Goal: Task Accomplishment & Management: Manage account settings

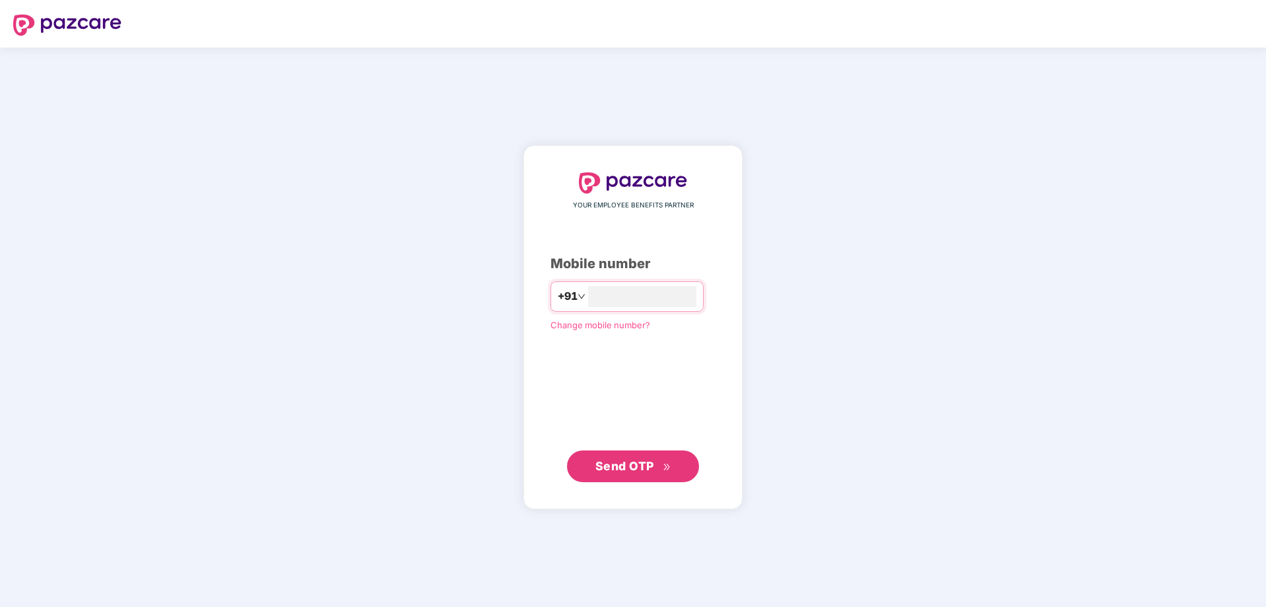
type input "**********"
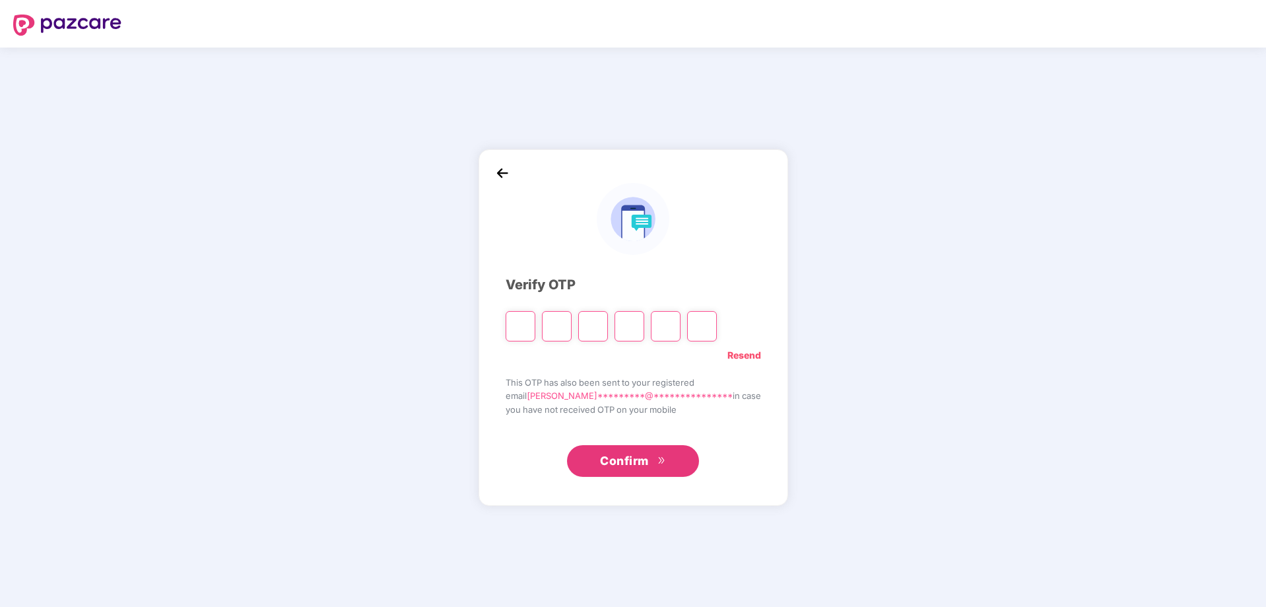
type input "*"
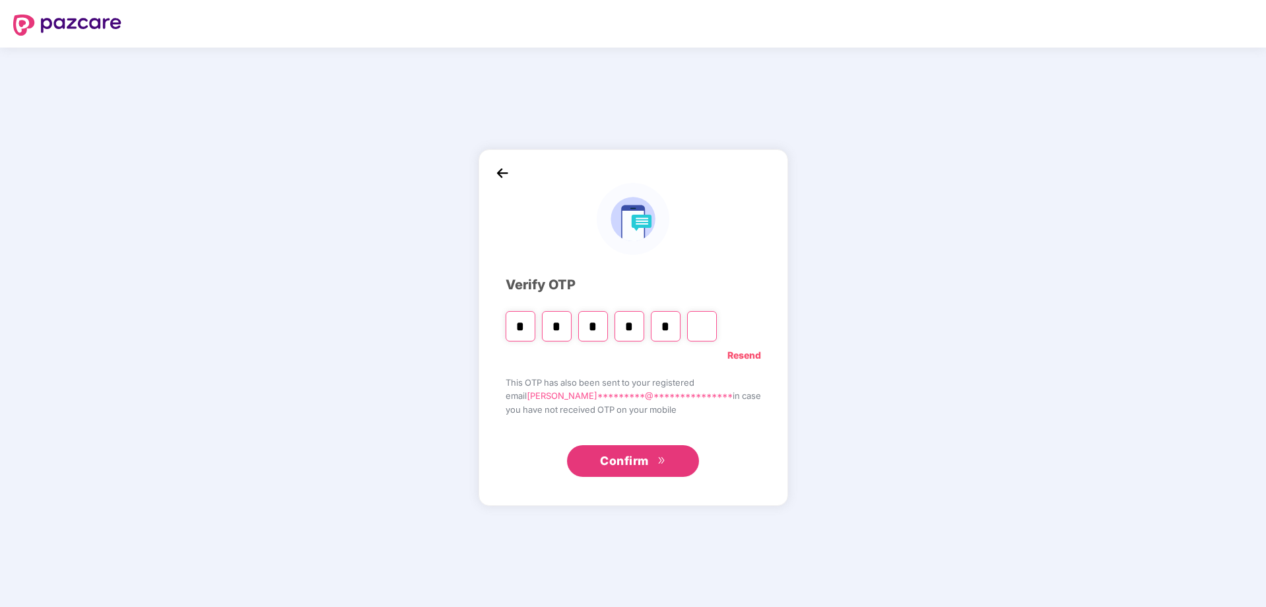
type input "*"
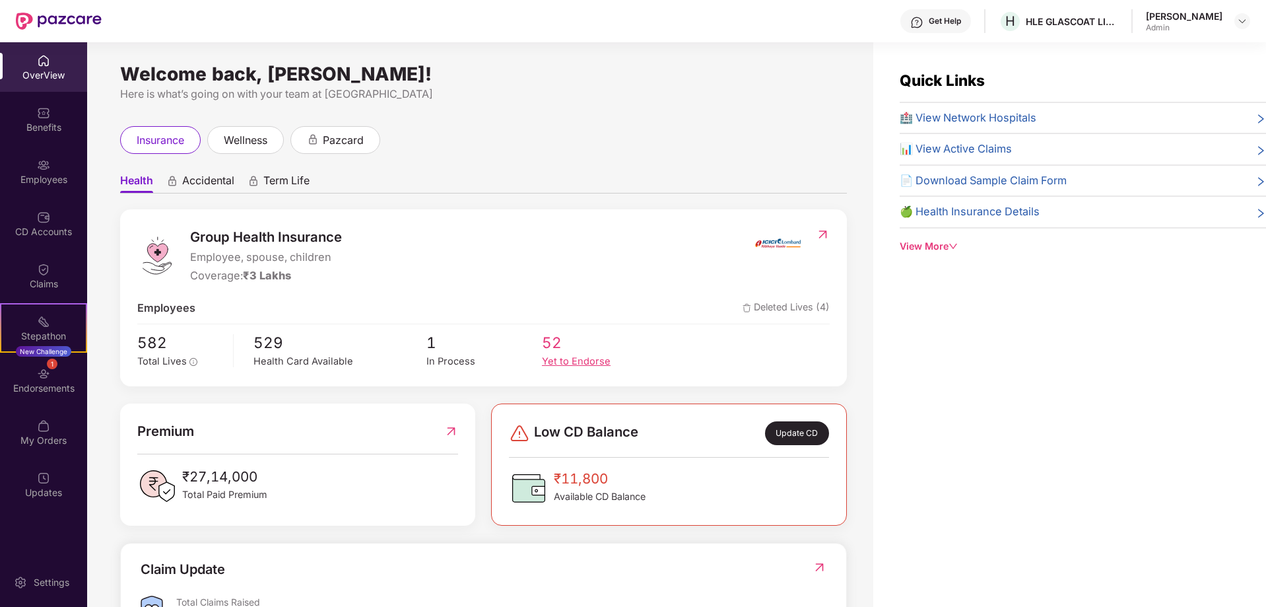
click at [574, 362] on div "Yet to Endorse" at bounding box center [600, 361] width 116 height 15
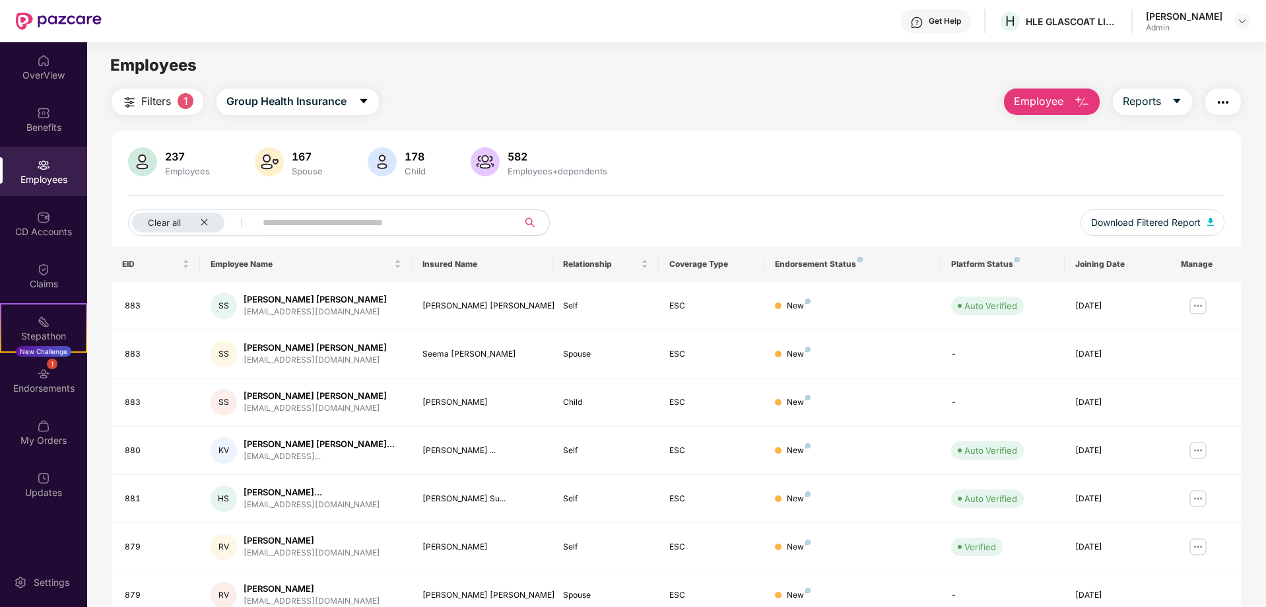
click at [1061, 98] on span "Employee" at bounding box center [1039, 101] width 50 height 17
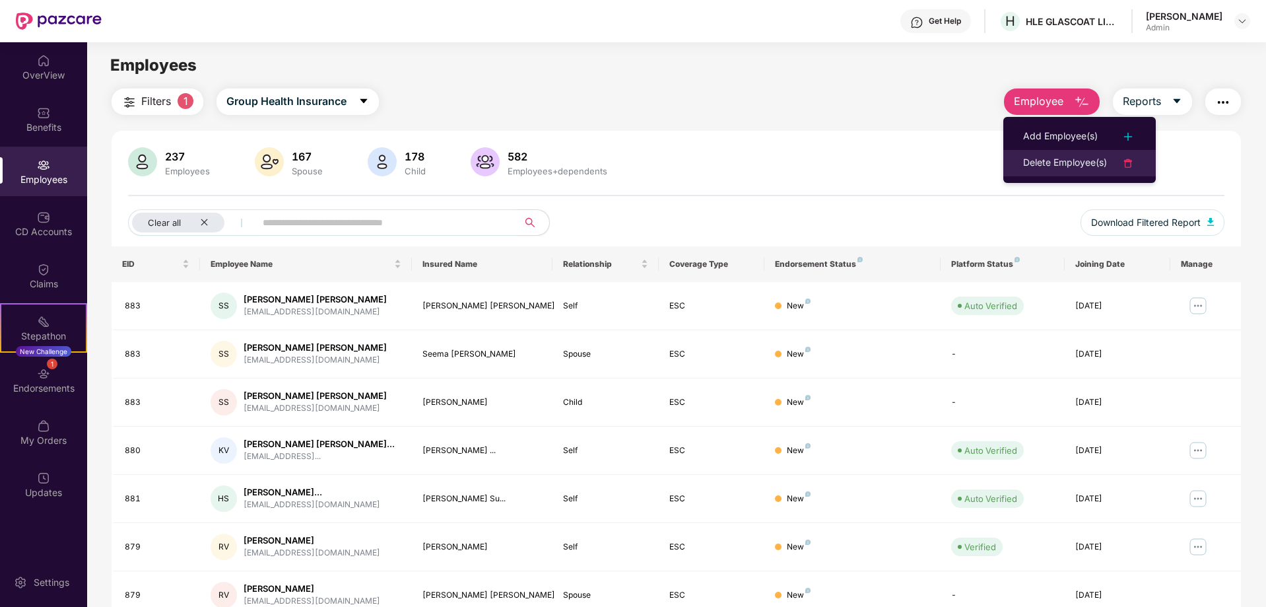
click at [1086, 162] on div "Delete Employee(s)" at bounding box center [1065, 163] width 84 height 16
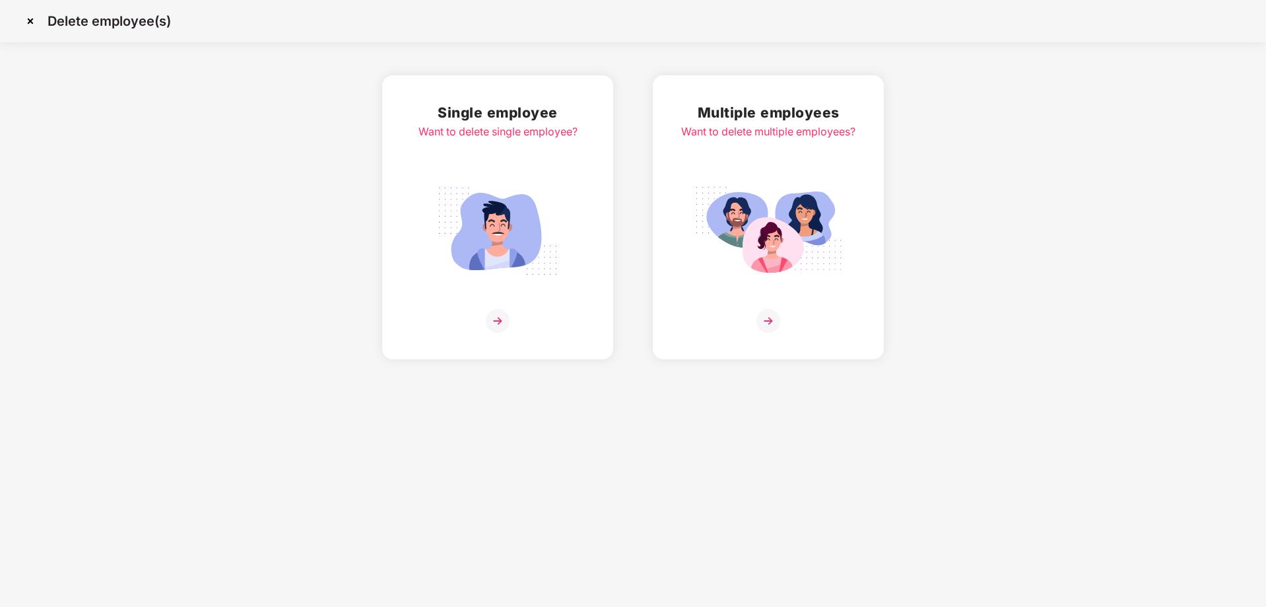
click at [765, 320] on img at bounding box center [769, 321] width 24 height 24
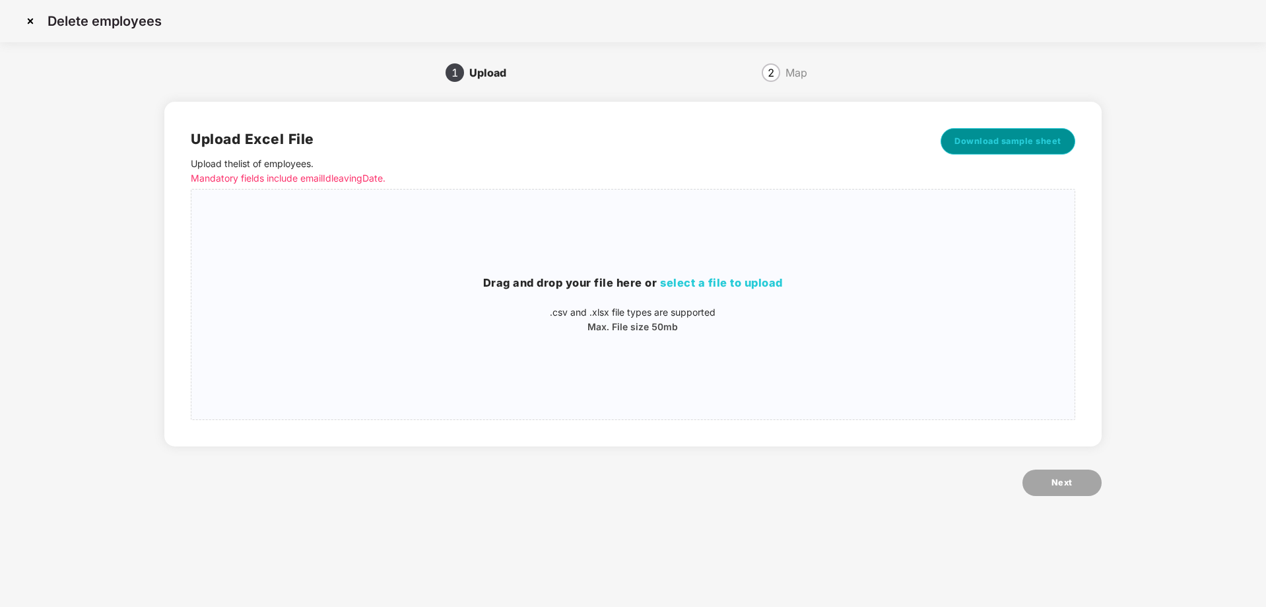
click at [970, 144] on span "Download sample sheet" at bounding box center [1008, 141] width 107 height 13
click at [482, 76] on div "Upload" at bounding box center [493, 72] width 48 height 21
click at [786, 74] on div "Map" at bounding box center [797, 72] width 22 height 21
click at [769, 74] on span "2" at bounding box center [771, 72] width 7 height 11
click at [28, 20] on img at bounding box center [30, 21] width 21 height 21
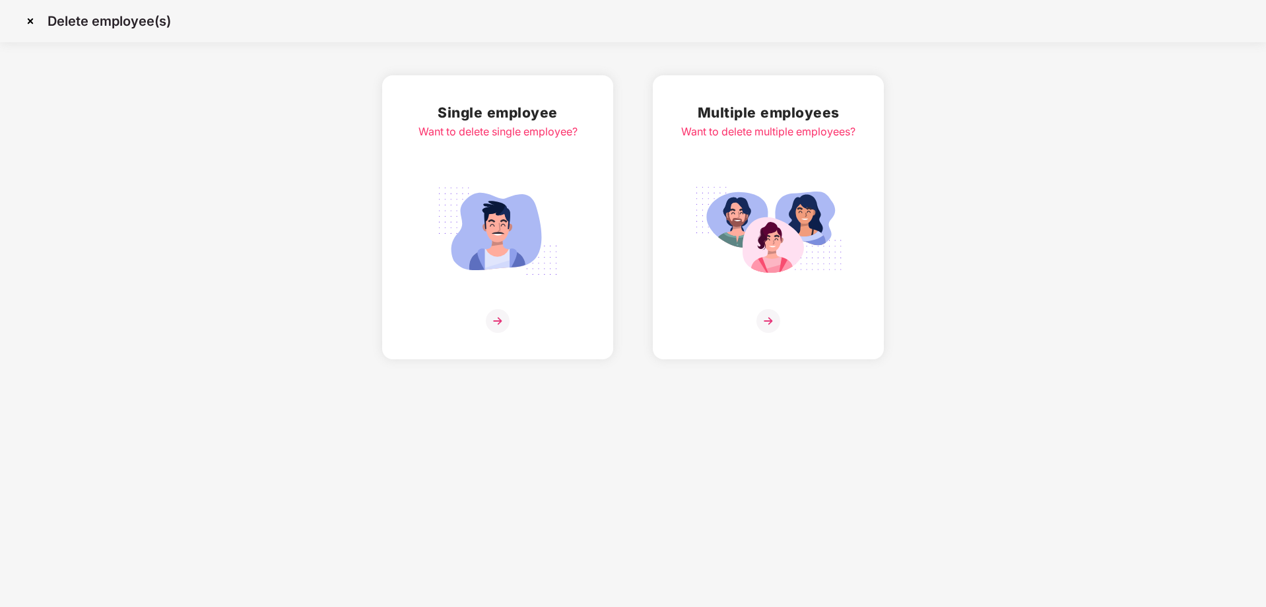
click at [510, 306] on div "Single employee Want to delete single employee?" at bounding box center [498, 217] width 159 height 231
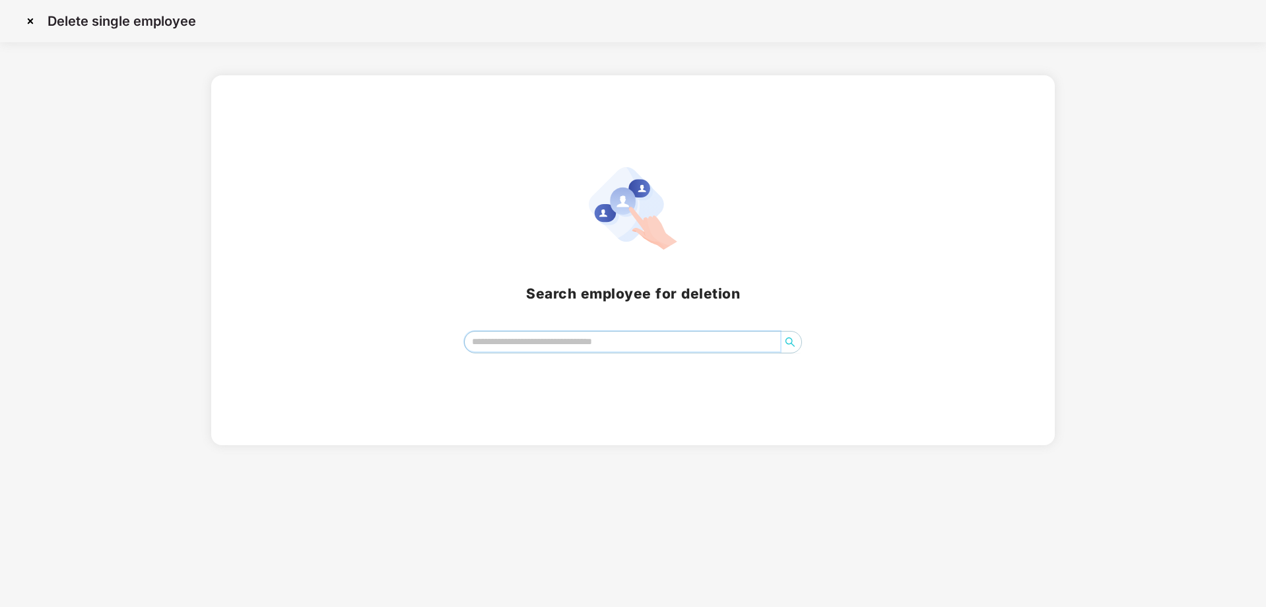
click at [716, 344] on input "search" at bounding box center [623, 341] width 316 height 20
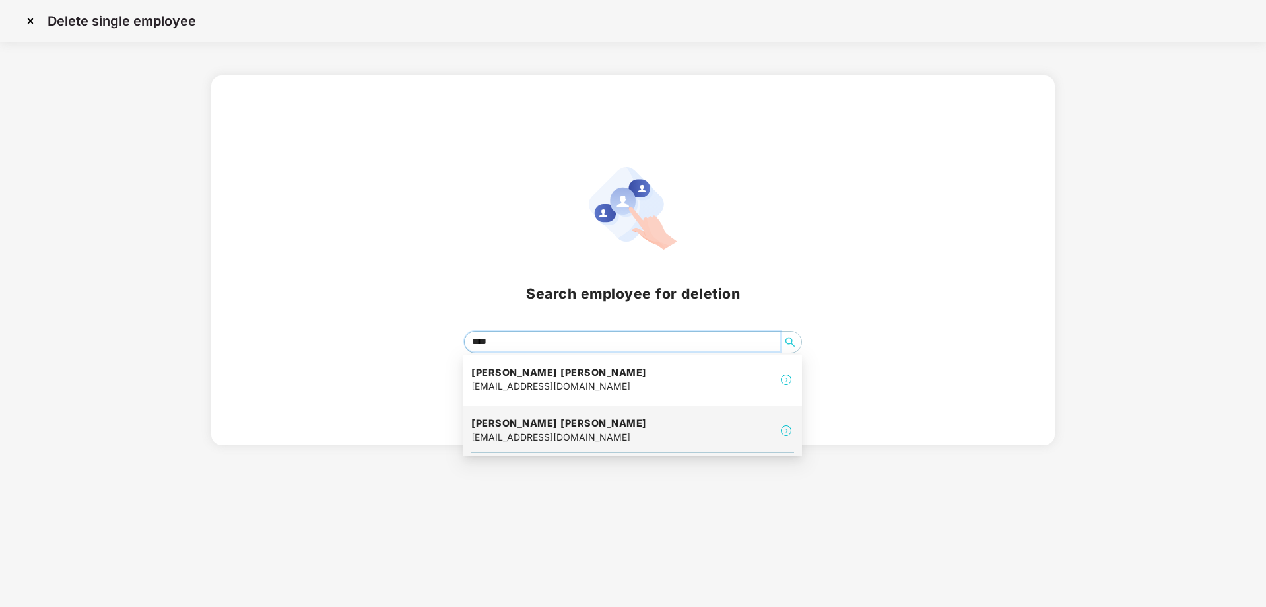
drag, startPoint x: 527, startPoint y: 343, endPoint x: 302, endPoint y: 334, distance: 226.0
click at [302, 334] on div "****" at bounding box center [633, 342] width 813 height 22
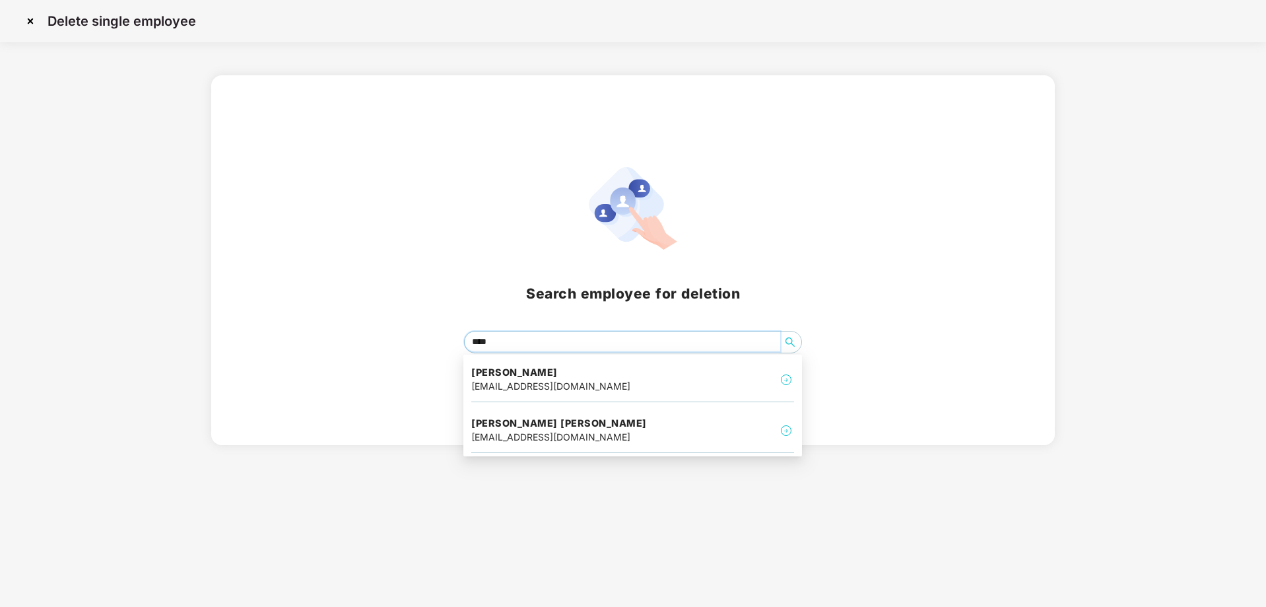
type input "*****"
click at [510, 378] on h4 "[PERSON_NAME]" at bounding box center [550, 372] width 159 height 13
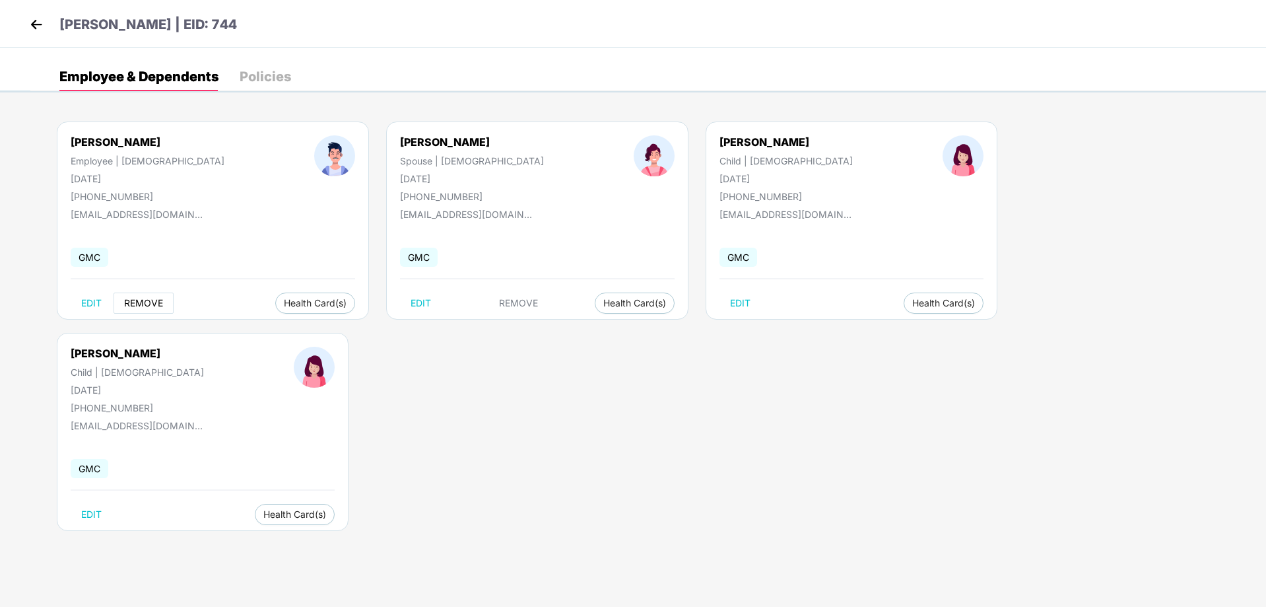
click at [145, 301] on span "REMOVE" at bounding box center [143, 303] width 39 height 11
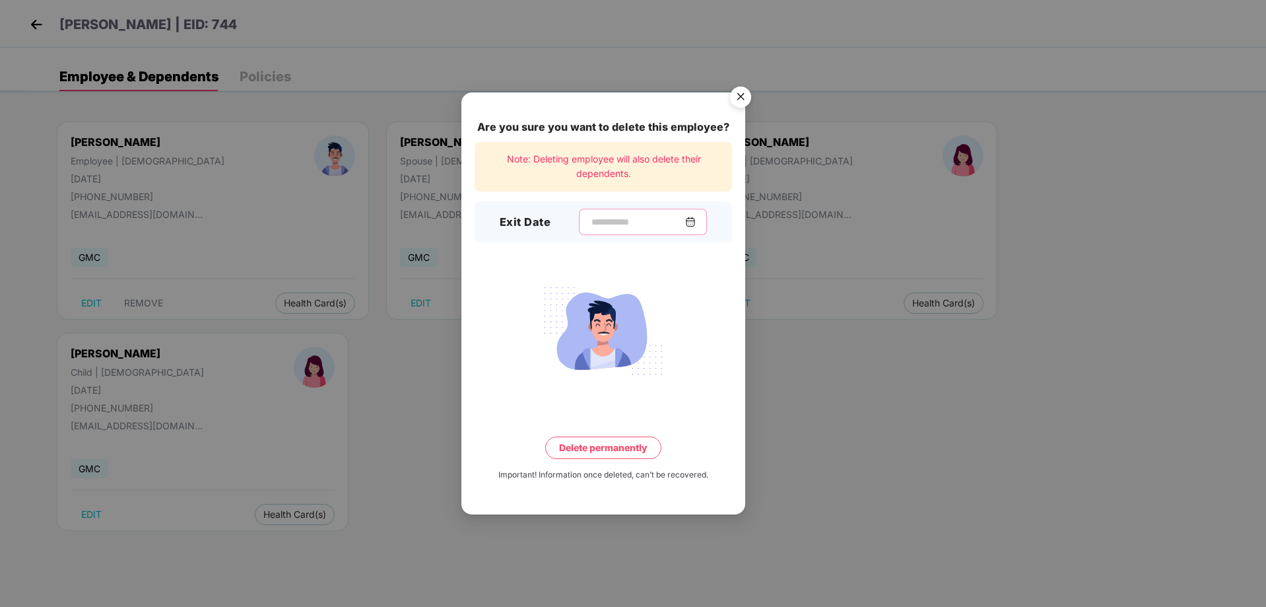
click at [609, 222] on input at bounding box center [637, 222] width 95 height 14
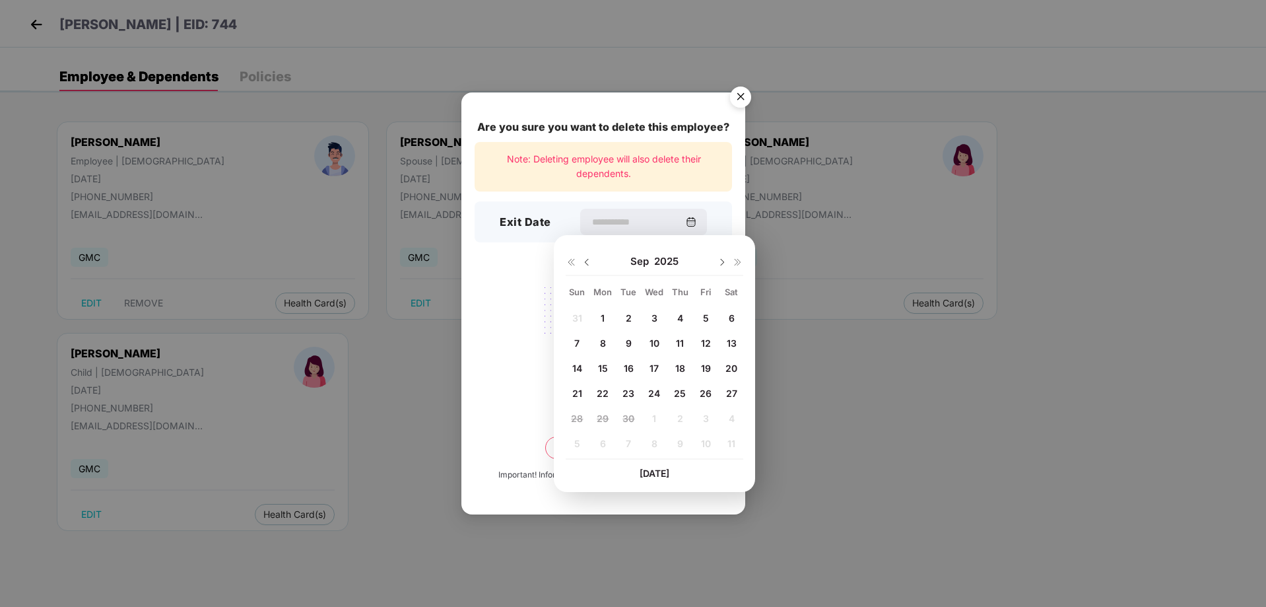
click at [658, 370] on span "17" at bounding box center [654, 367] width 9 height 11
type input "**********"
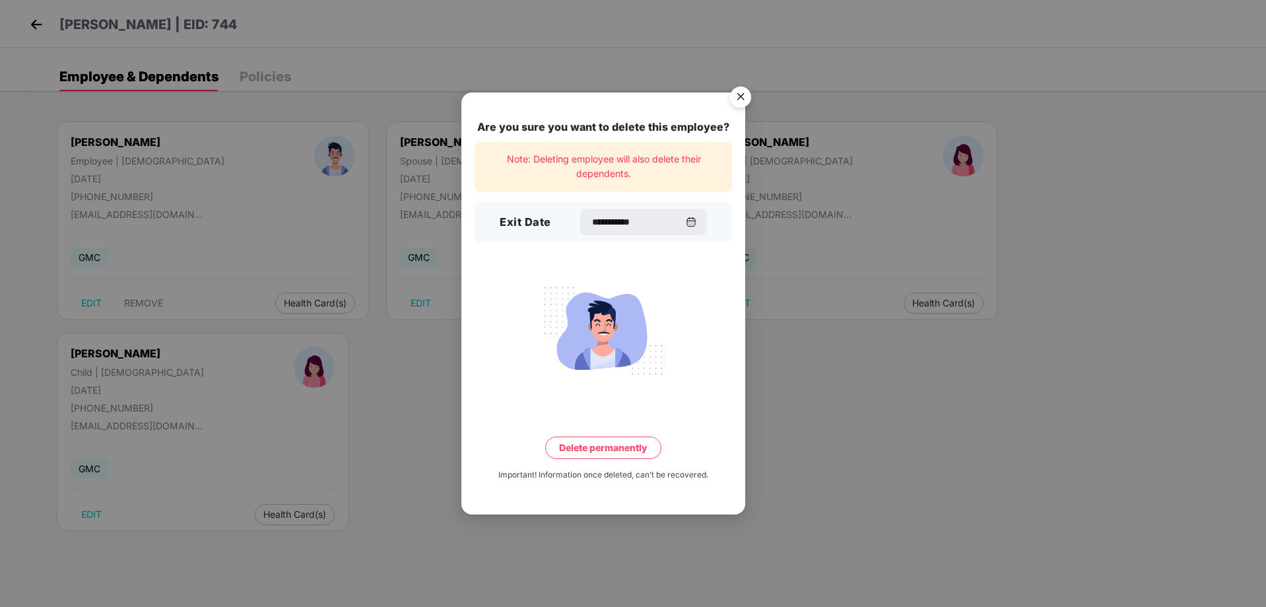
click at [636, 451] on button "Delete permanently" at bounding box center [603, 447] width 116 height 22
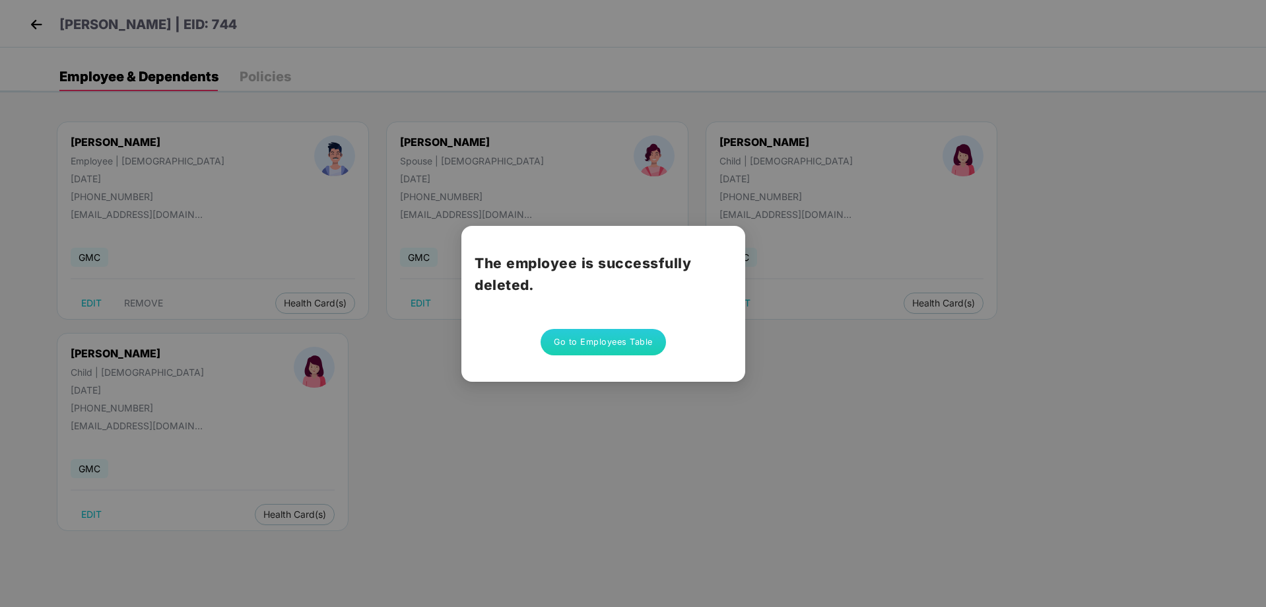
click at [611, 342] on button "Go to Employees Table" at bounding box center [603, 342] width 125 height 26
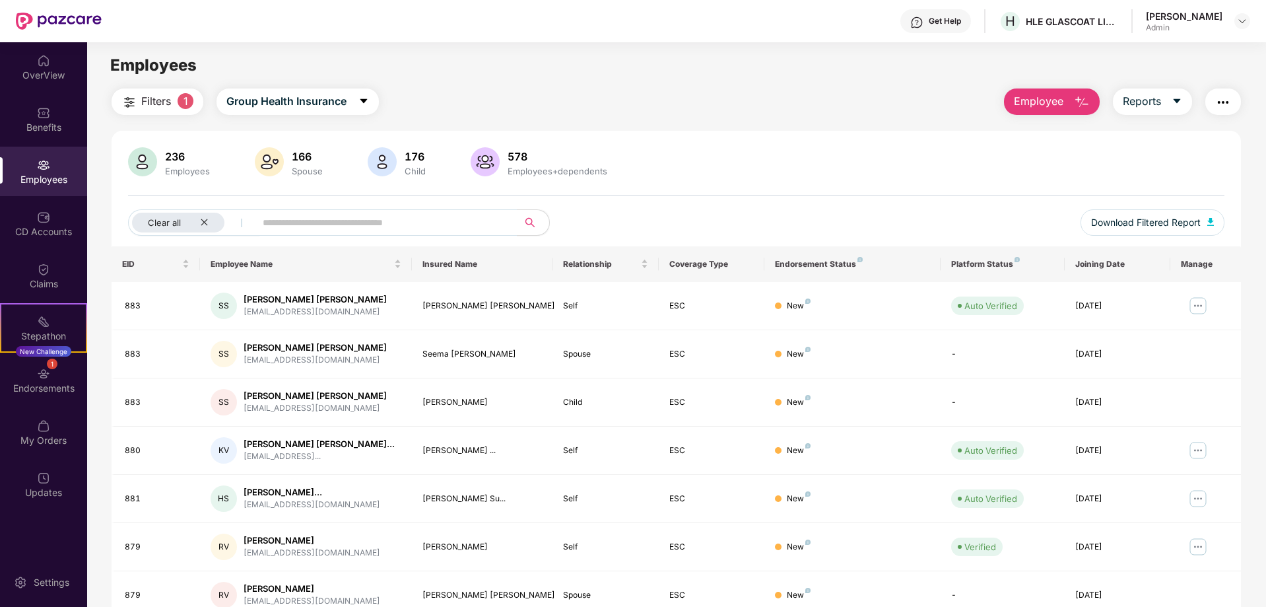
click at [1058, 99] on span "Employee" at bounding box center [1039, 101] width 50 height 17
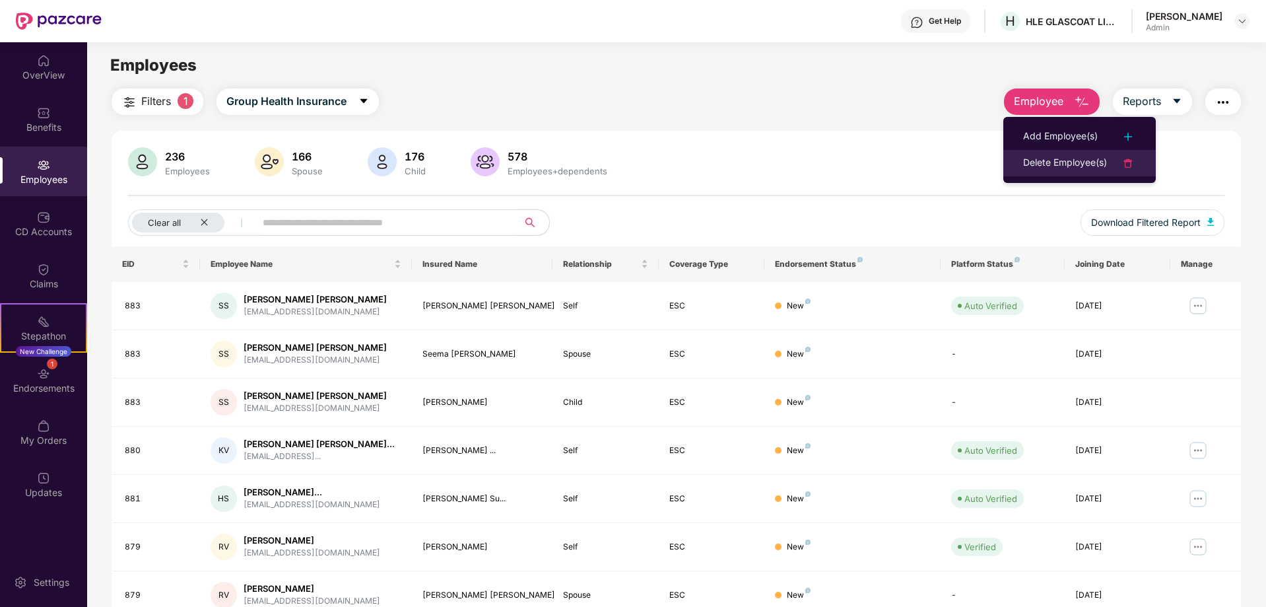
click at [1086, 165] on div "Delete Employee(s)" at bounding box center [1065, 163] width 84 height 16
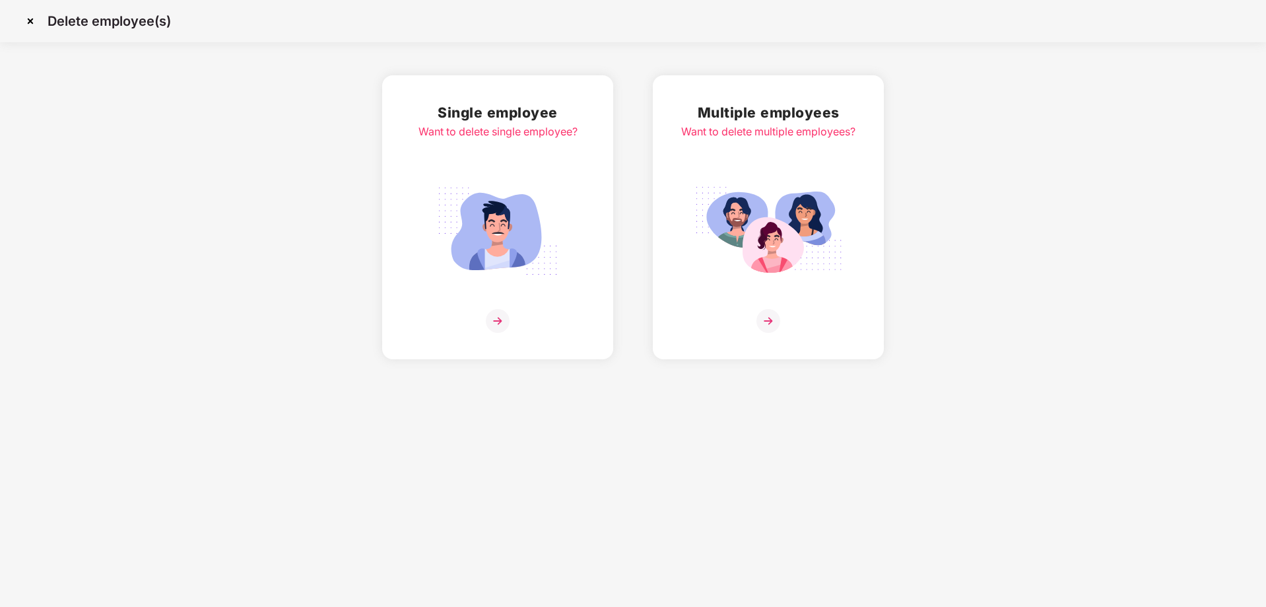
click at [496, 321] on img at bounding box center [498, 321] width 24 height 24
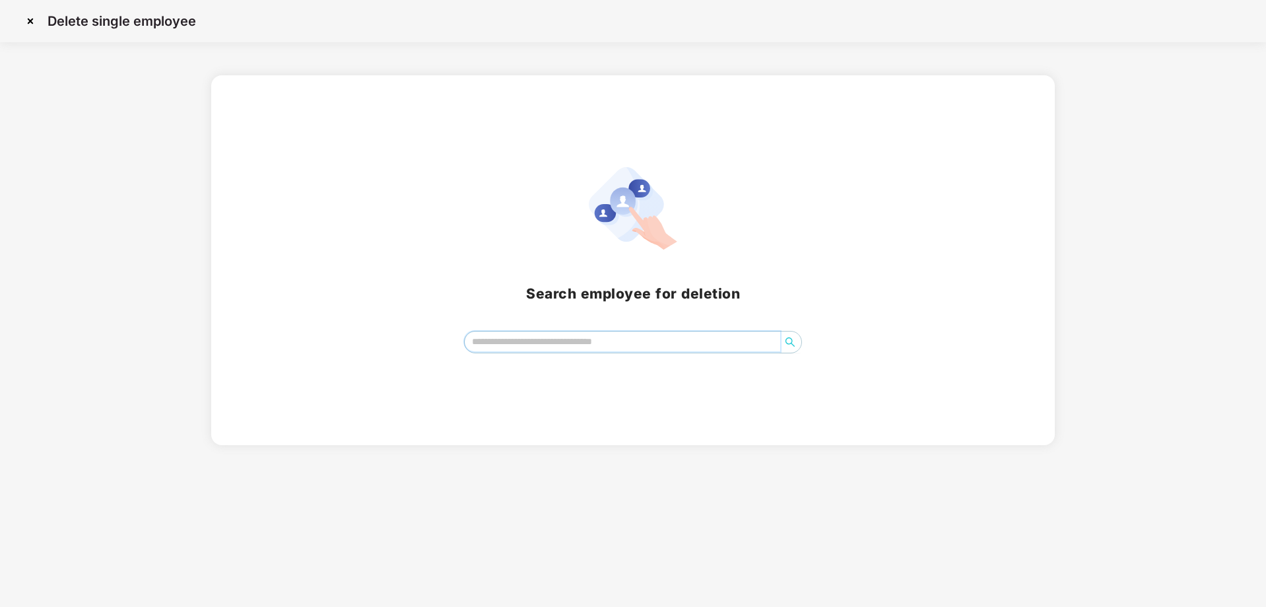
click at [581, 342] on input "search" at bounding box center [623, 341] width 316 height 20
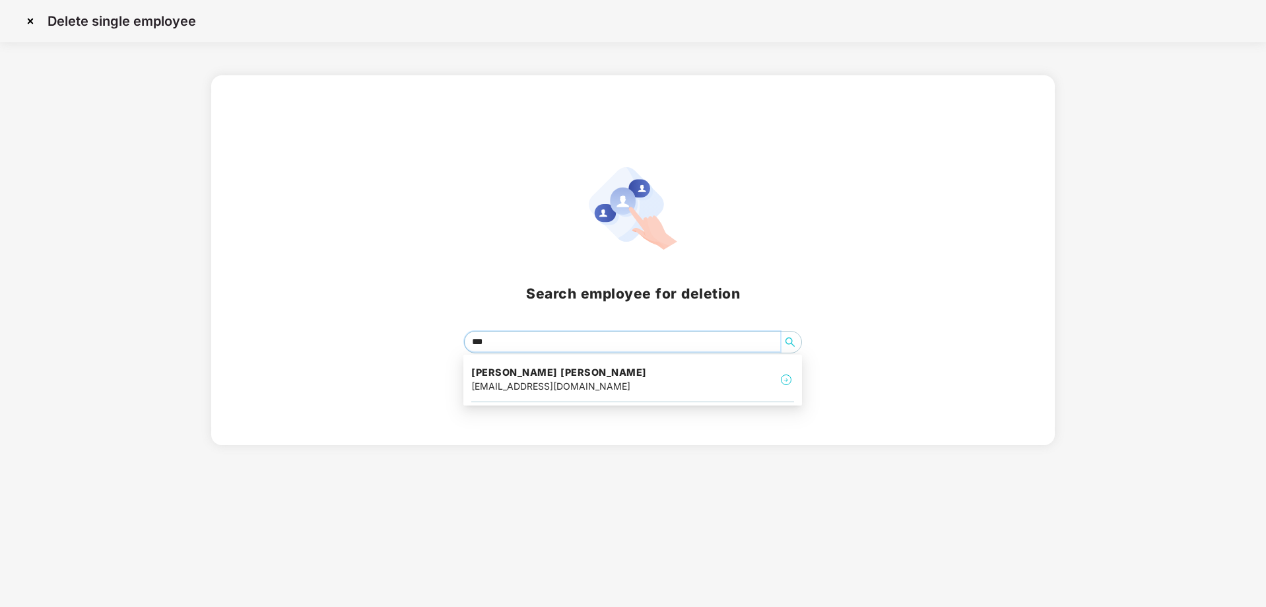
type input "****"
click at [528, 382] on div "[EMAIL_ADDRESS][DOMAIN_NAME]" at bounding box center [559, 386] width 176 height 15
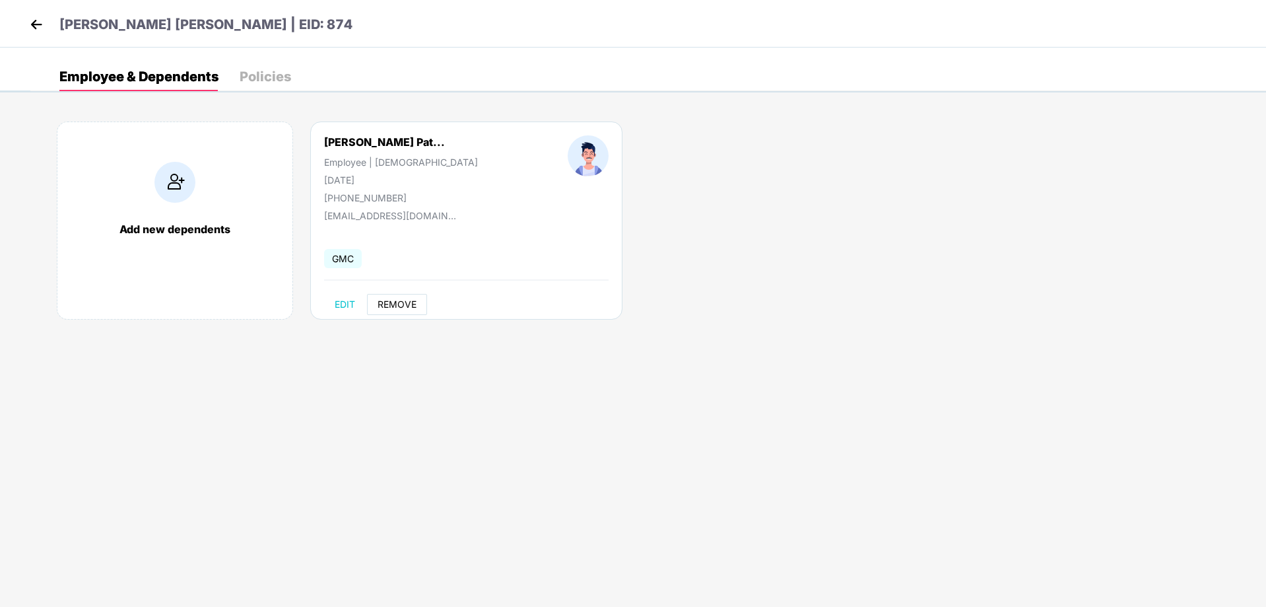
click at [390, 304] on span "REMOVE" at bounding box center [397, 304] width 39 height 11
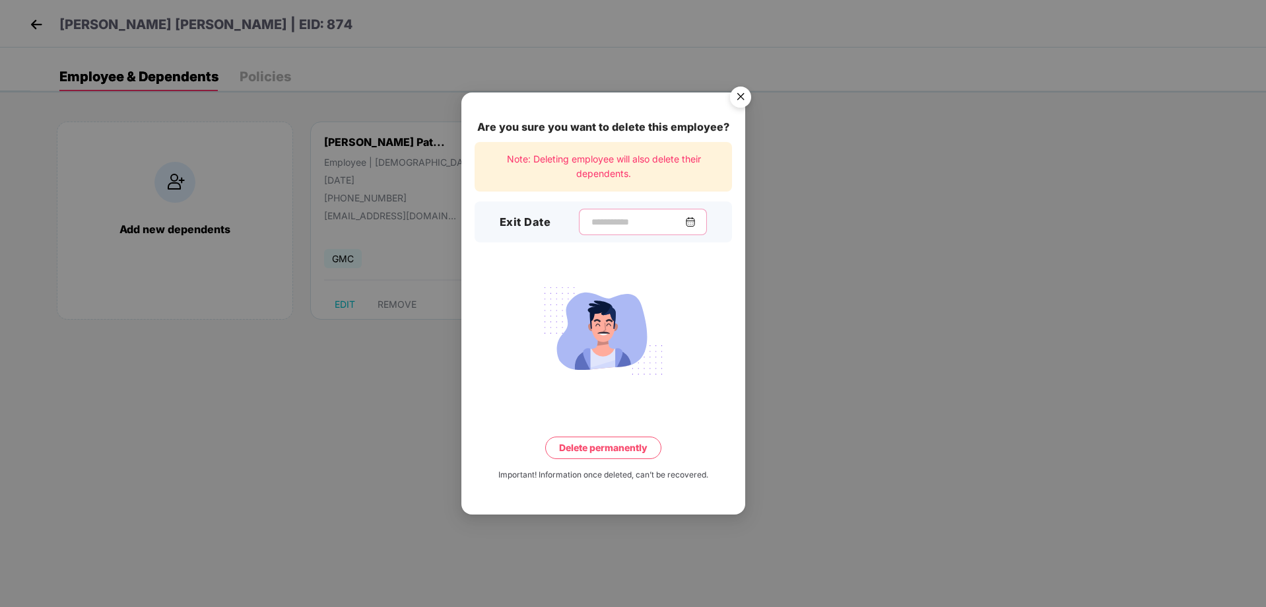
click at [605, 228] on input at bounding box center [637, 222] width 95 height 14
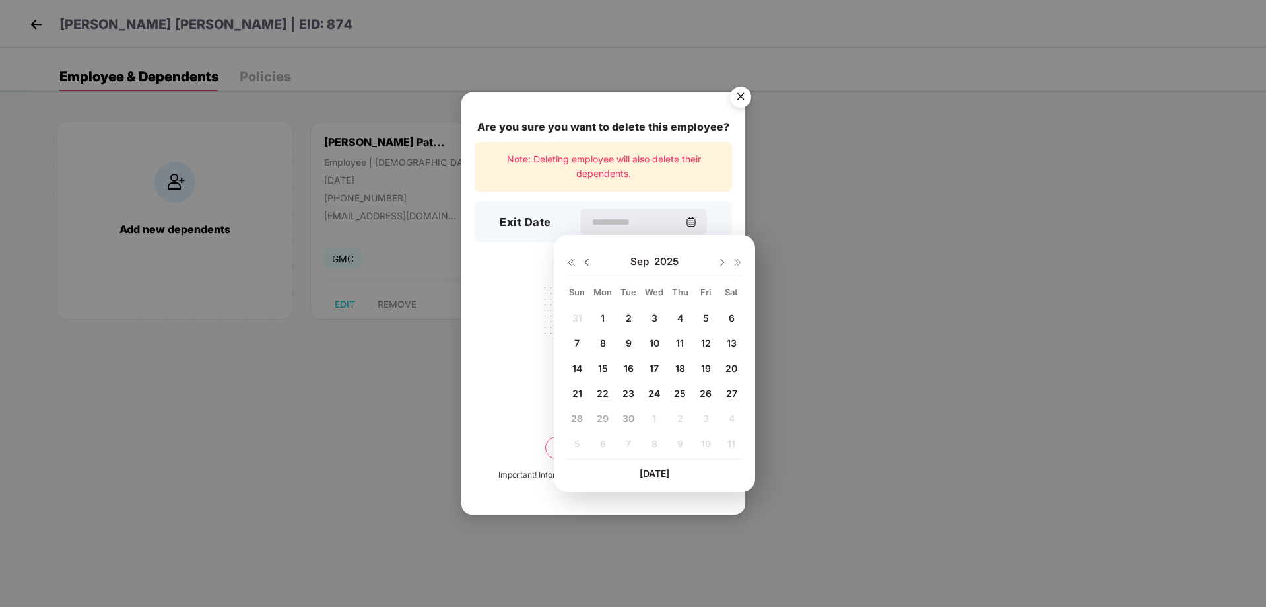
click at [728, 393] on span "27" at bounding box center [731, 393] width 11 height 11
type input "**********"
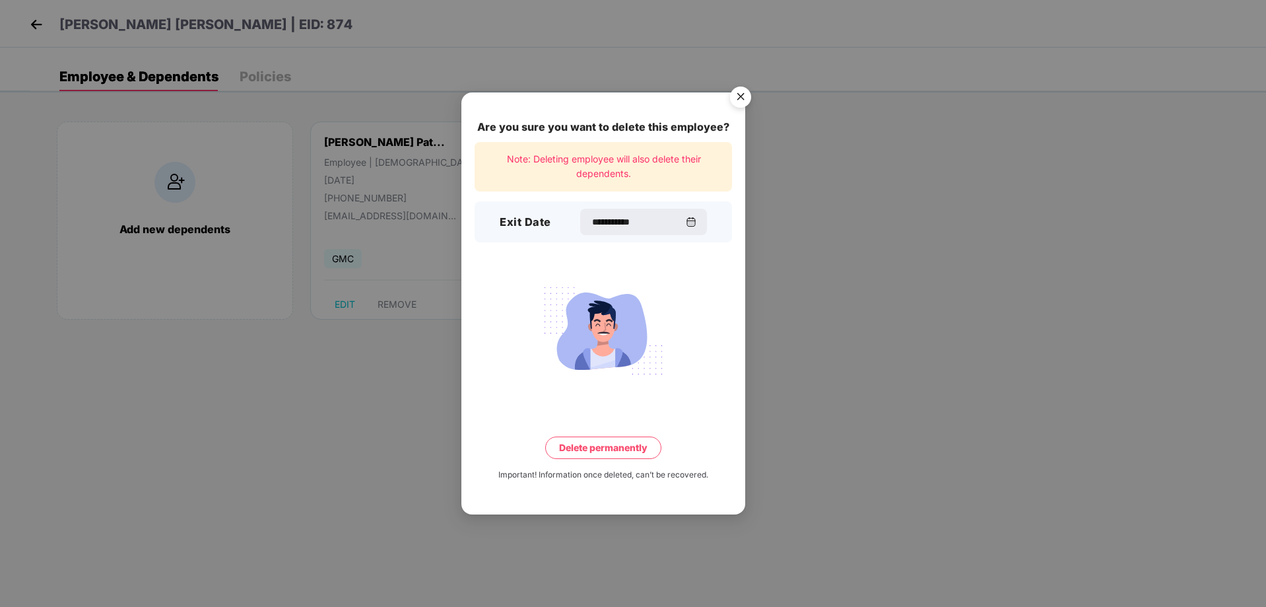
click at [628, 452] on button "Delete permanently" at bounding box center [603, 447] width 116 height 22
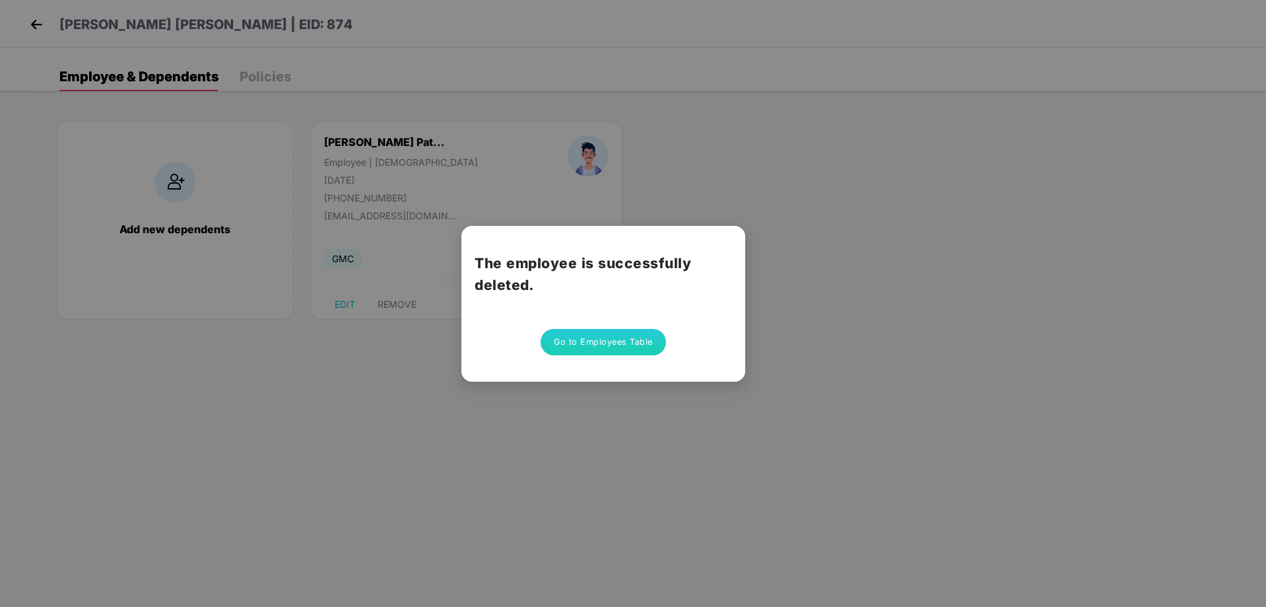
click at [625, 357] on div "The employee is successfully deleted. Go to Employees Table" at bounding box center [603, 304] width 284 height 156
click at [621, 343] on button "Go to Employees Table" at bounding box center [603, 342] width 125 height 26
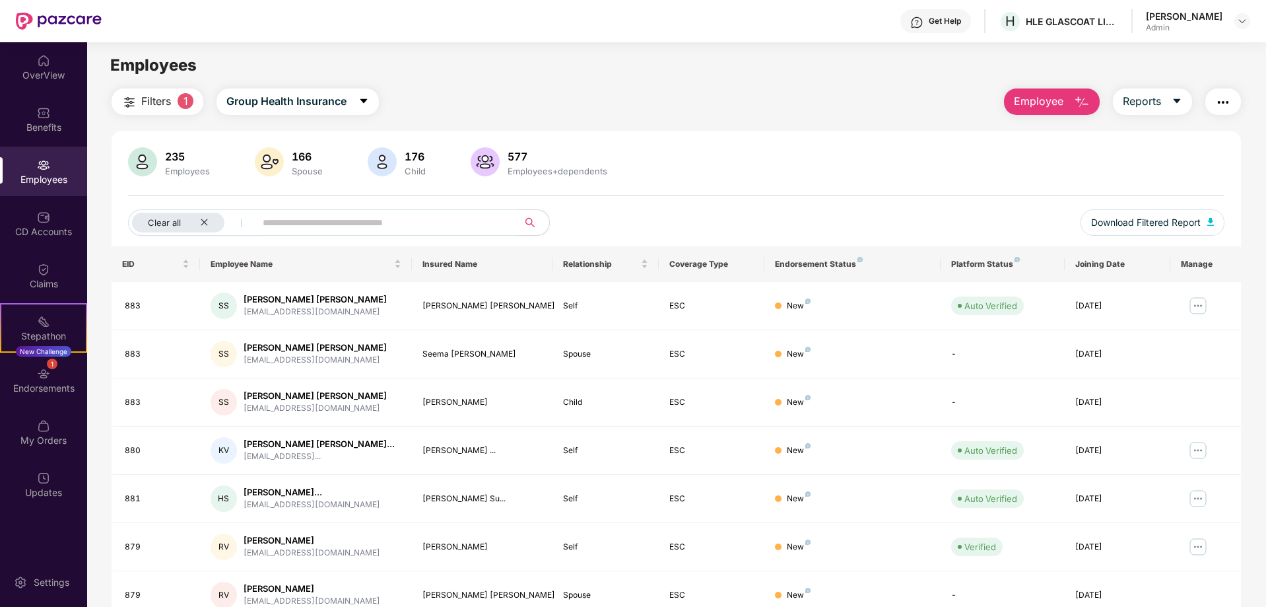
click at [1082, 99] on img "button" at bounding box center [1082, 102] width 16 height 16
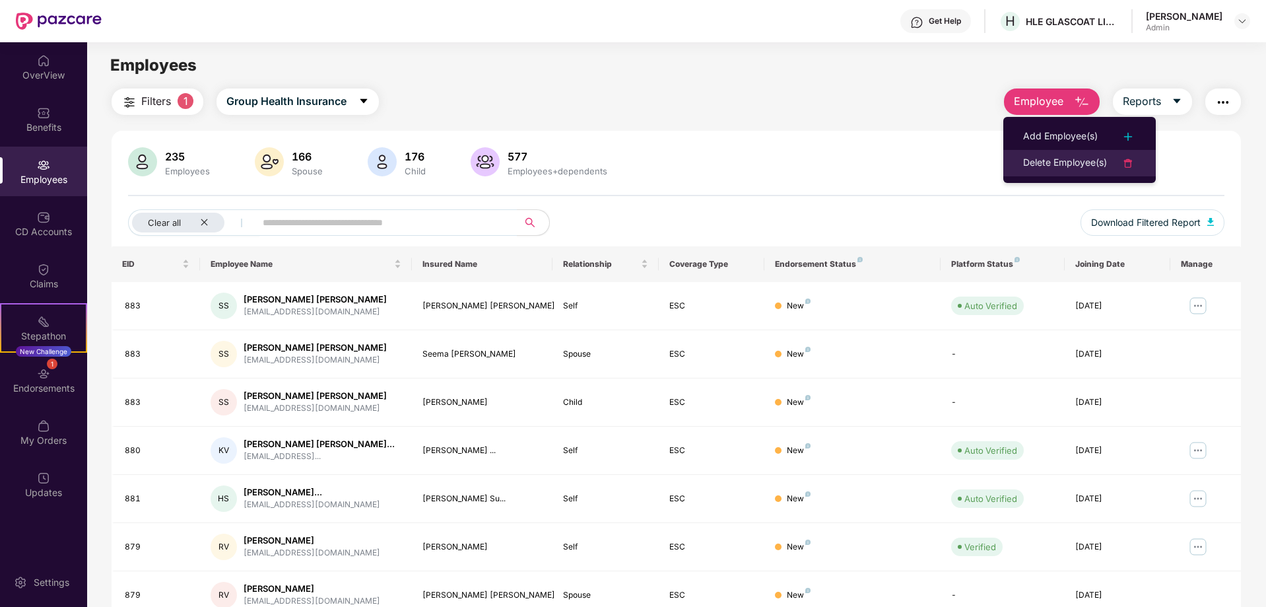
click at [1060, 166] on div "Delete Employee(s)" at bounding box center [1065, 163] width 84 height 16
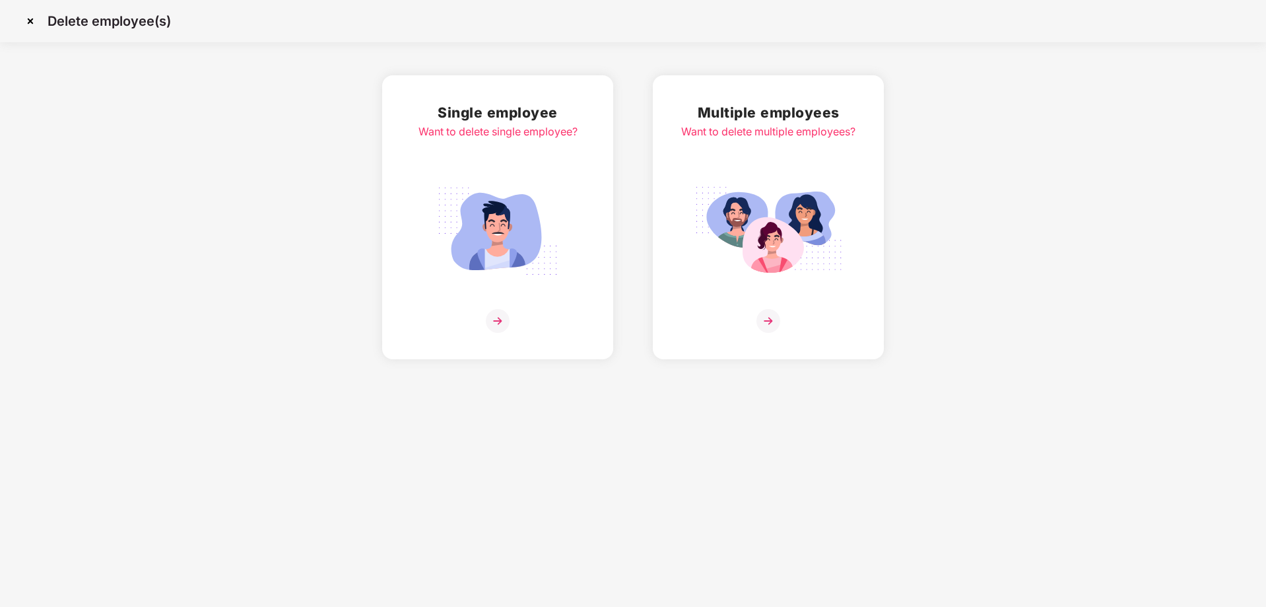
click at [506, 316] on img at bounding box center [498, 321] width 24 height 24
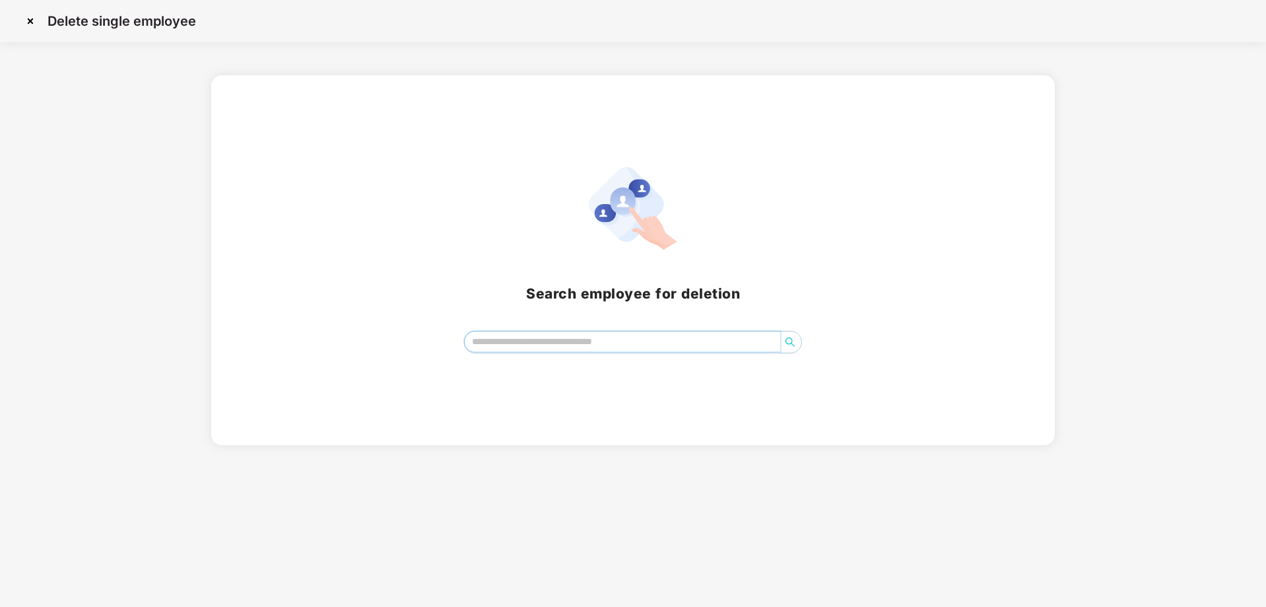
click at [510, 339] on input "search" at bounding box center [623, 341] width 316 height 20
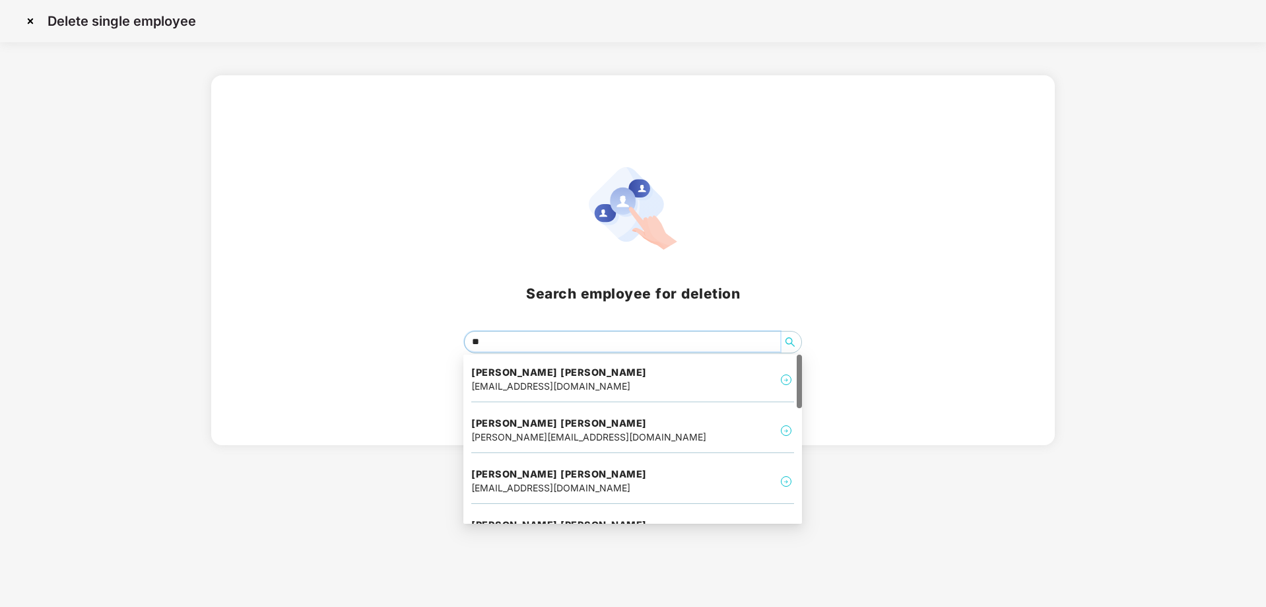
type input "***"
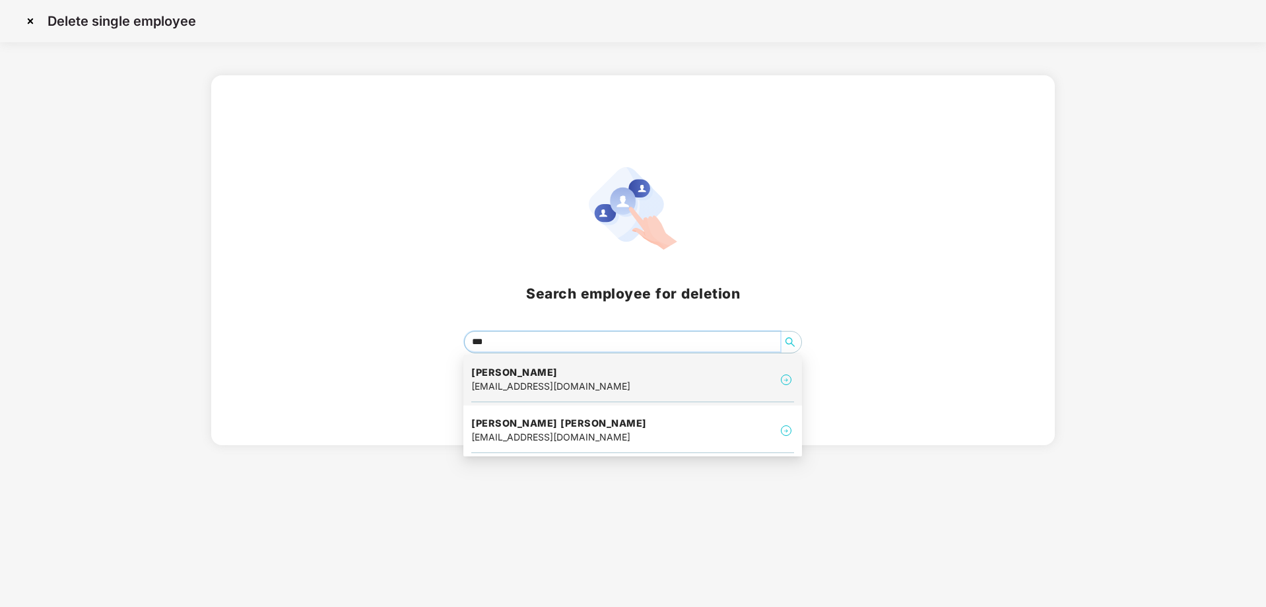
click at [545, 391] on div "[EMAIL_ADDRESS][DOMAIN_NAME]" at bounding box center [550, 386] width 159 height 15
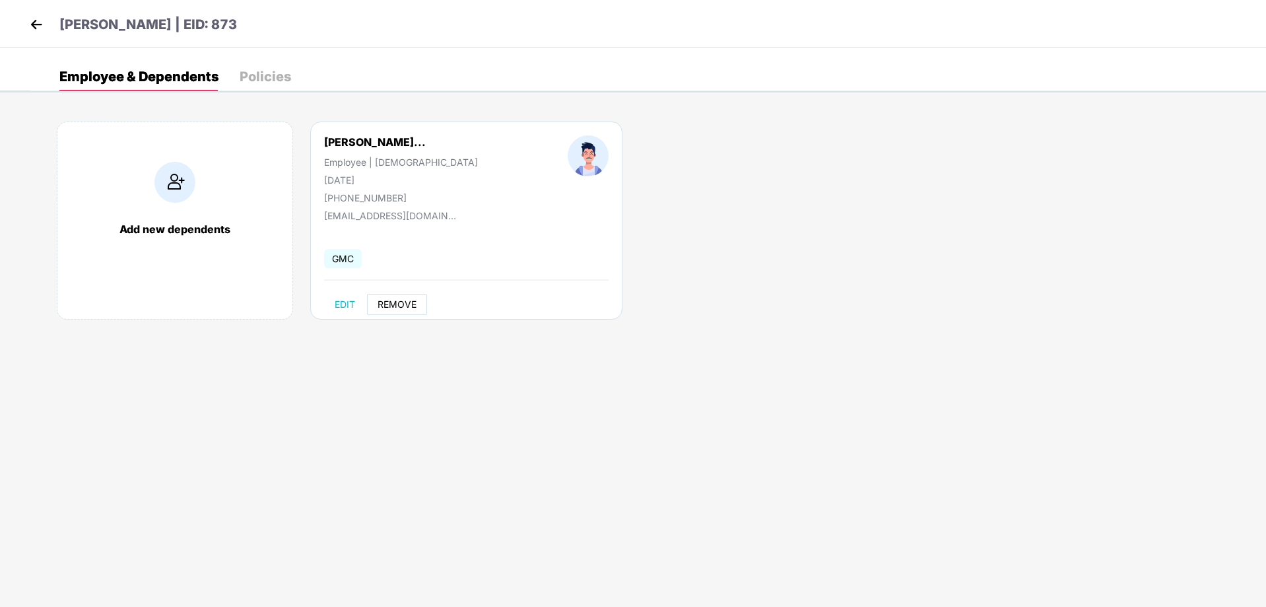
click at [390, 308] on span "REMOVE" at bounding box center [397, 304] width 39 height 11
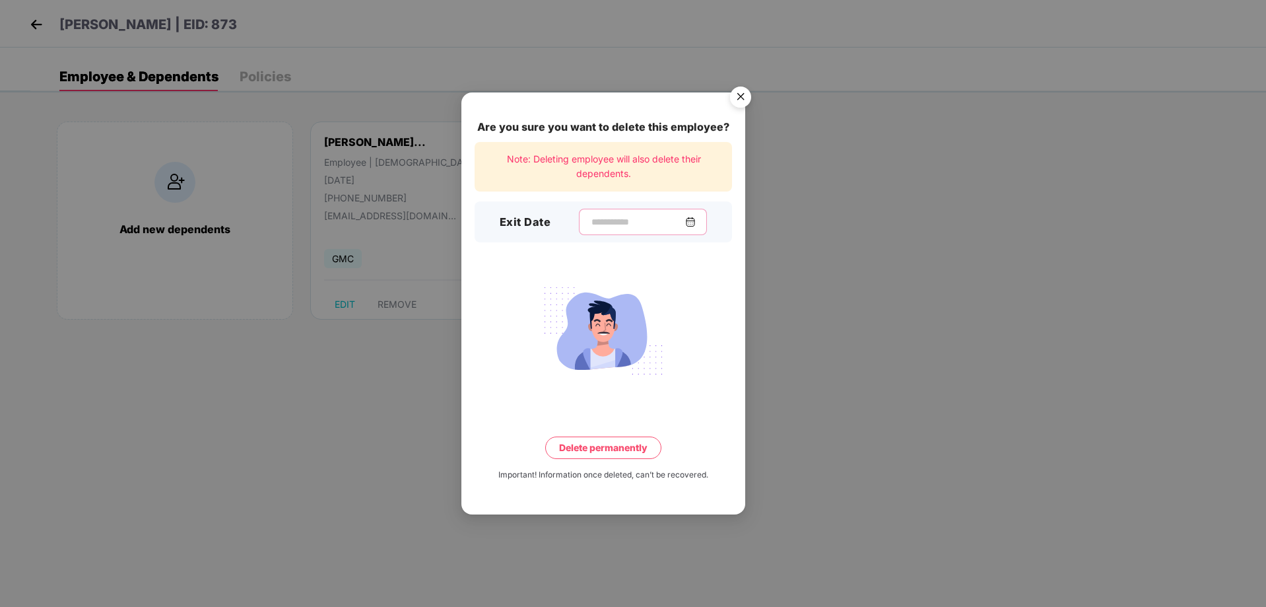
click at [598, 215] on input at bounding box center [637, 222] width 95 height 14
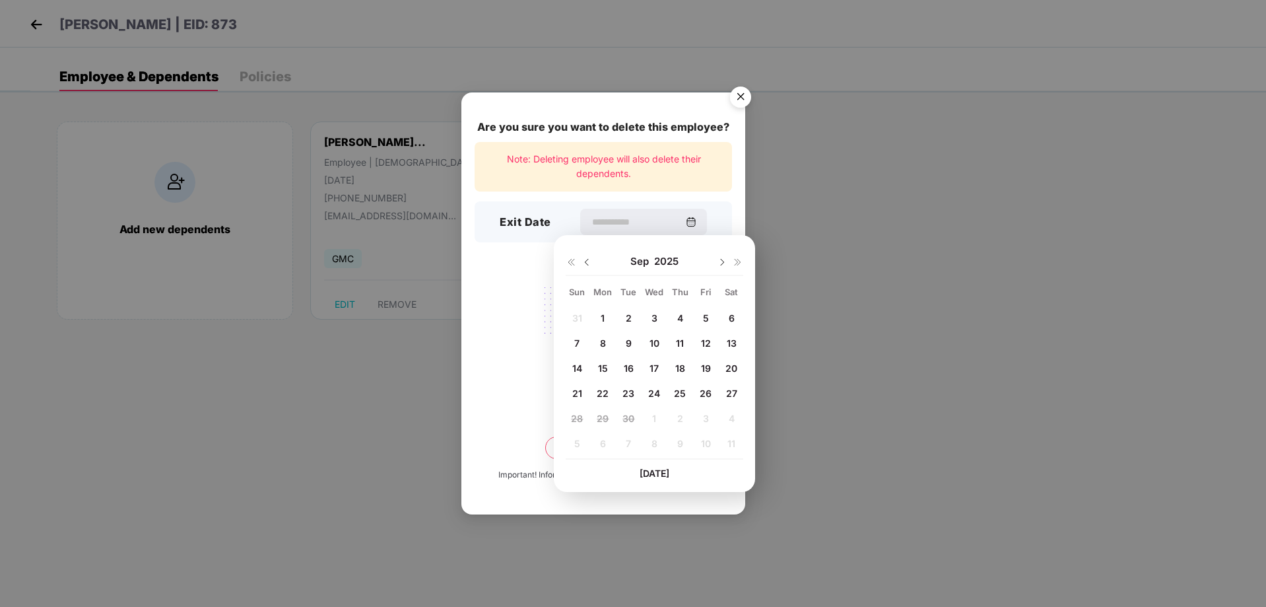
click at [729, 384] on div "27" at bounding box center [732, 393] width 20 height 20
type input "**********"
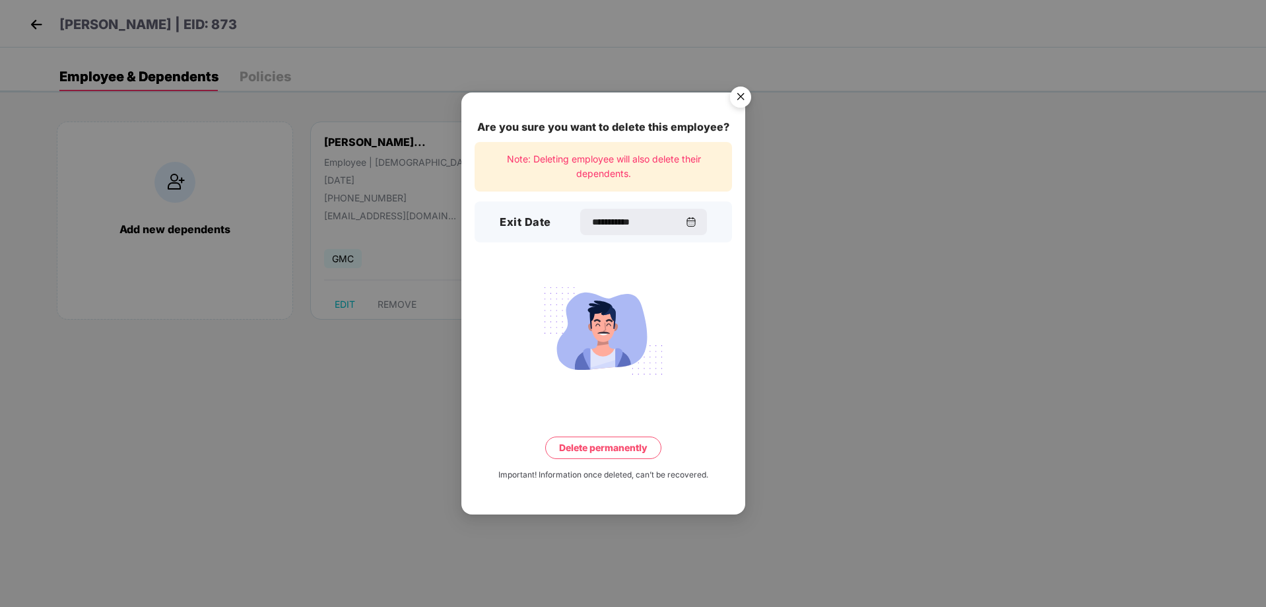
click at [625, 452] on button "Delete permanently" at bounding box center [603, 447] width 116 height 22
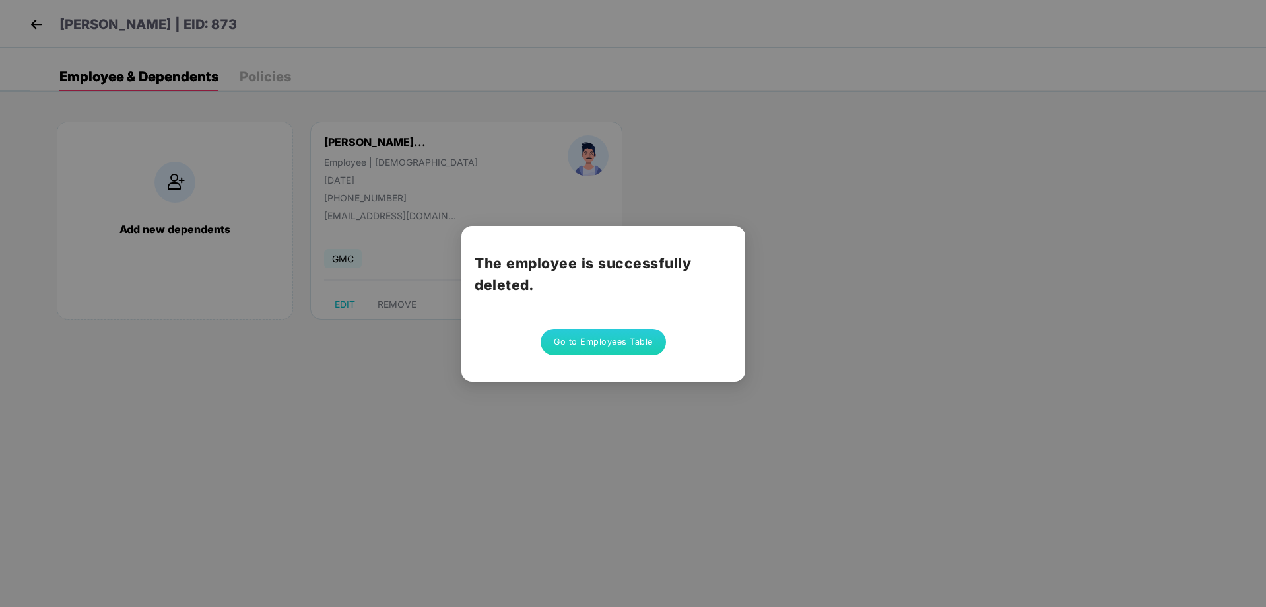
click at [648, 331] on button "Go to Employees Table" at bounding box center [603, 342] width 125 height 26
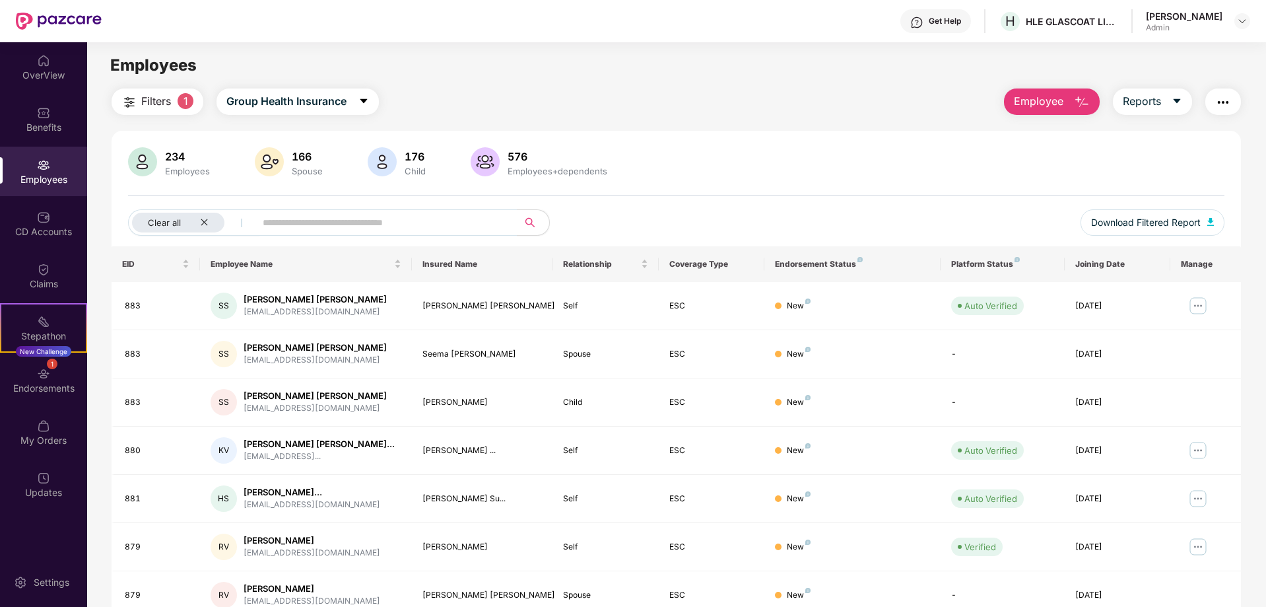
click at [1087, 101] on img "button" at bounding box center [1082, 102] width 16 height 16
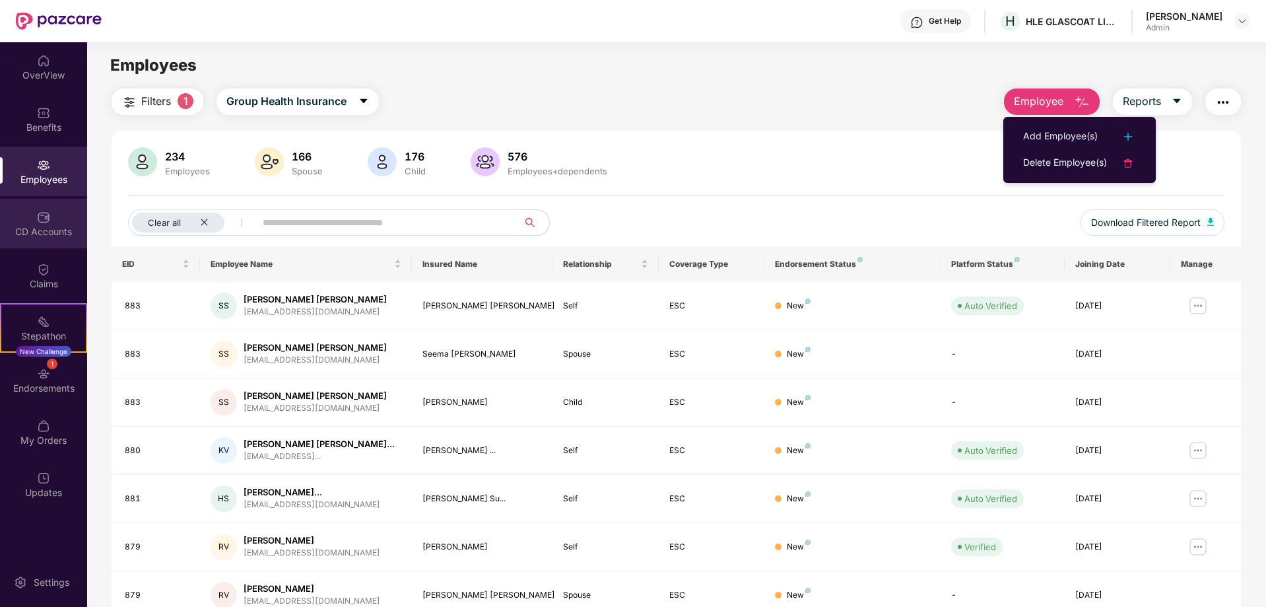
click at [48, 219] on img at bounding box center [43, 217] width 13 height 13
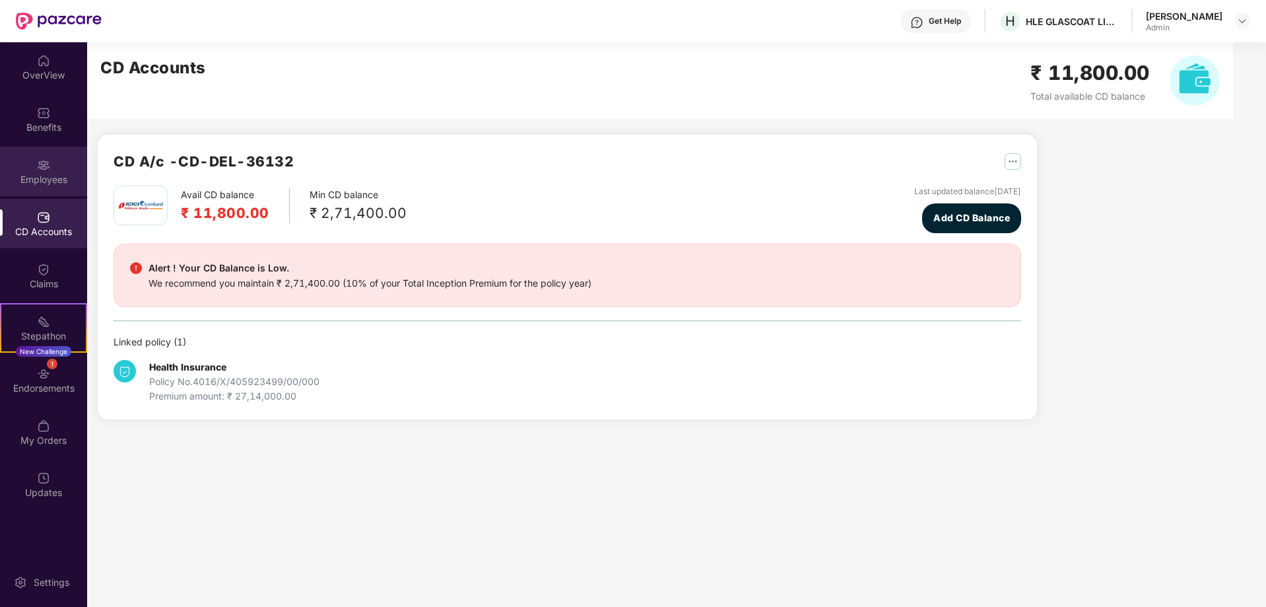
click at [50, 167] on div "Employees" at bounding box center [43, 172] width 87 height 50
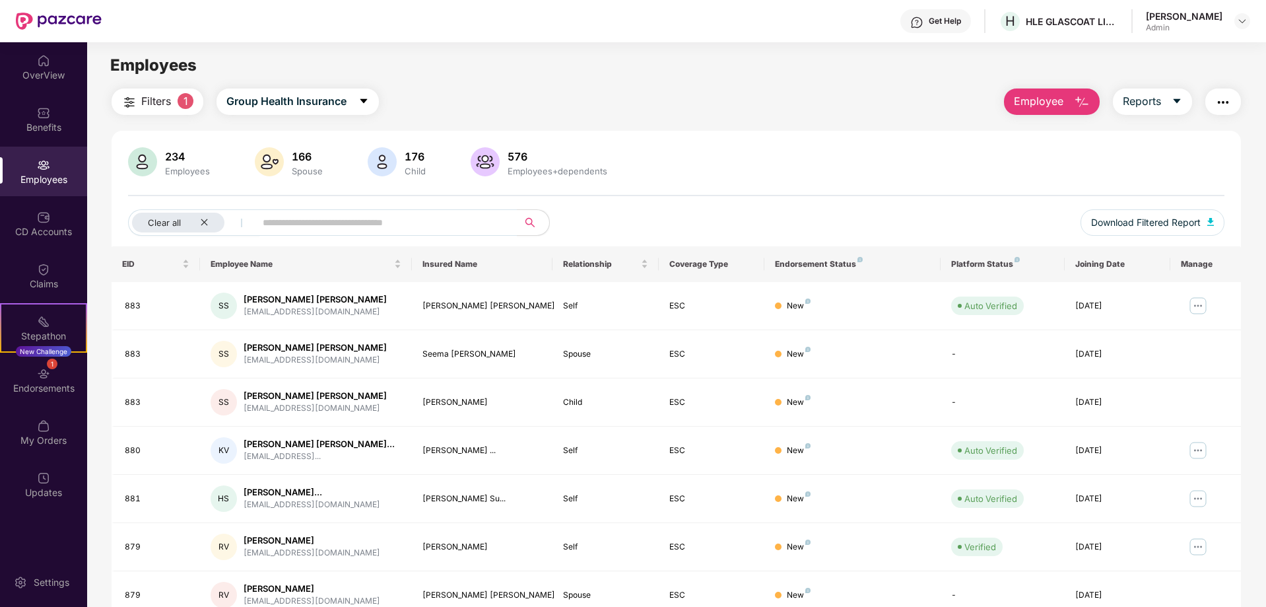
click at [1074, 109] on img "button" at bounding box center [1082, 102] width 16 height 16
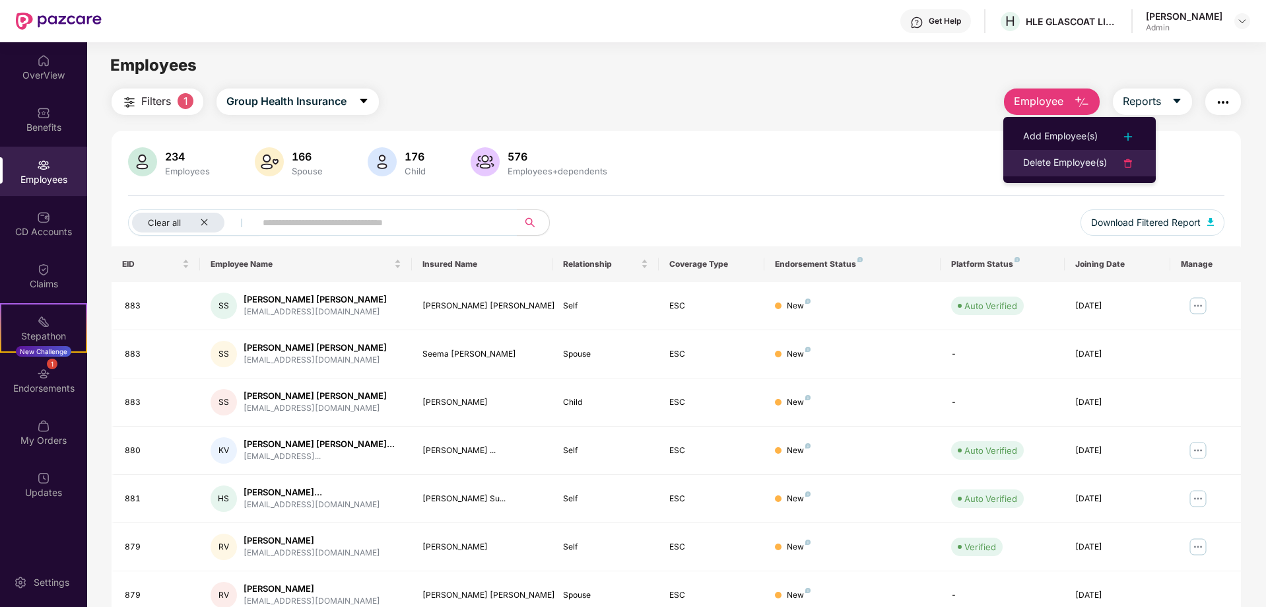
click at [1128, 164] on img at bounding box center [1128, 163] width 16 height 16
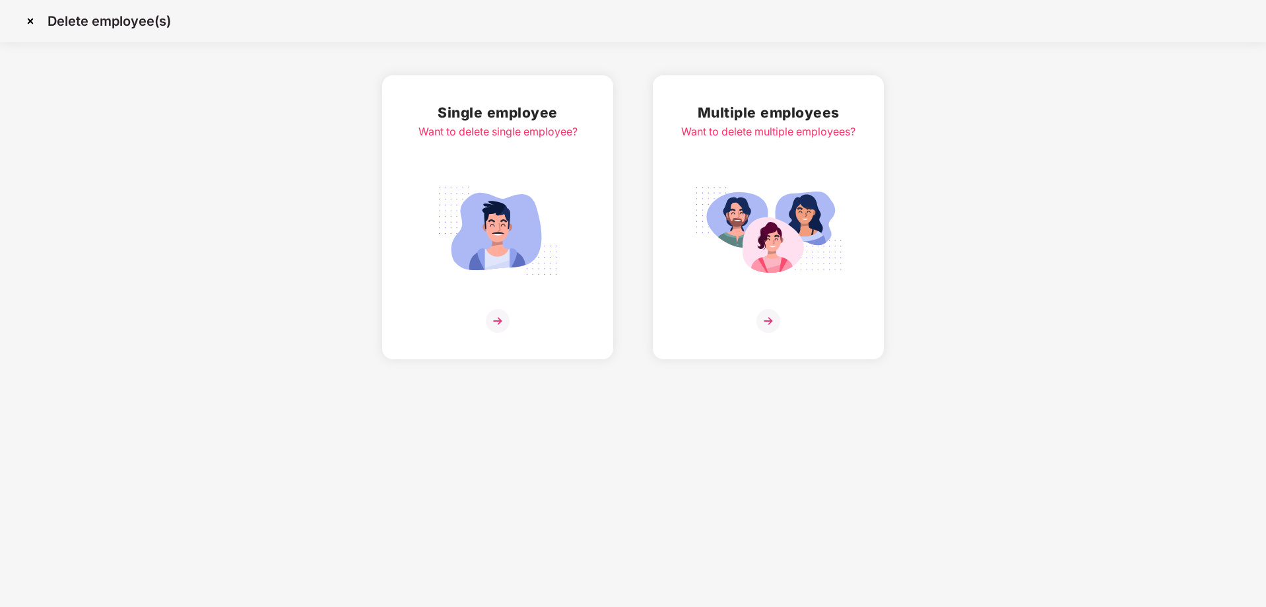
click at [501, 322] on img at bounding box center [498, 321] width 24 height 24
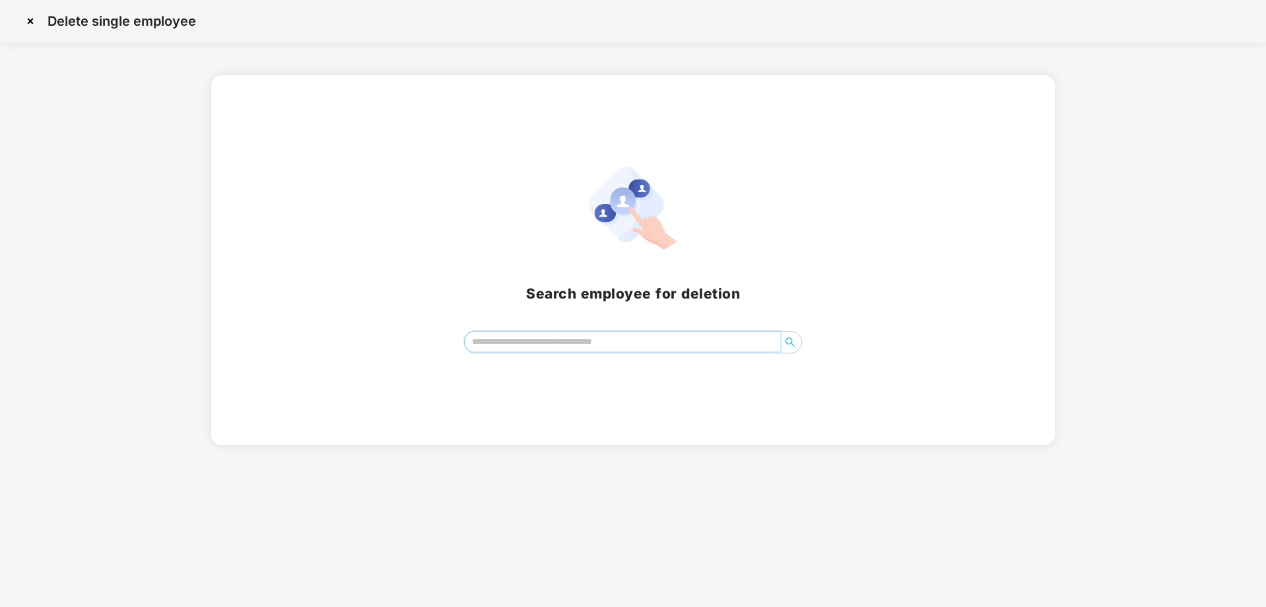
click at [549, 337] on input "search" at bounding box center [623, 341] width 316 height 20
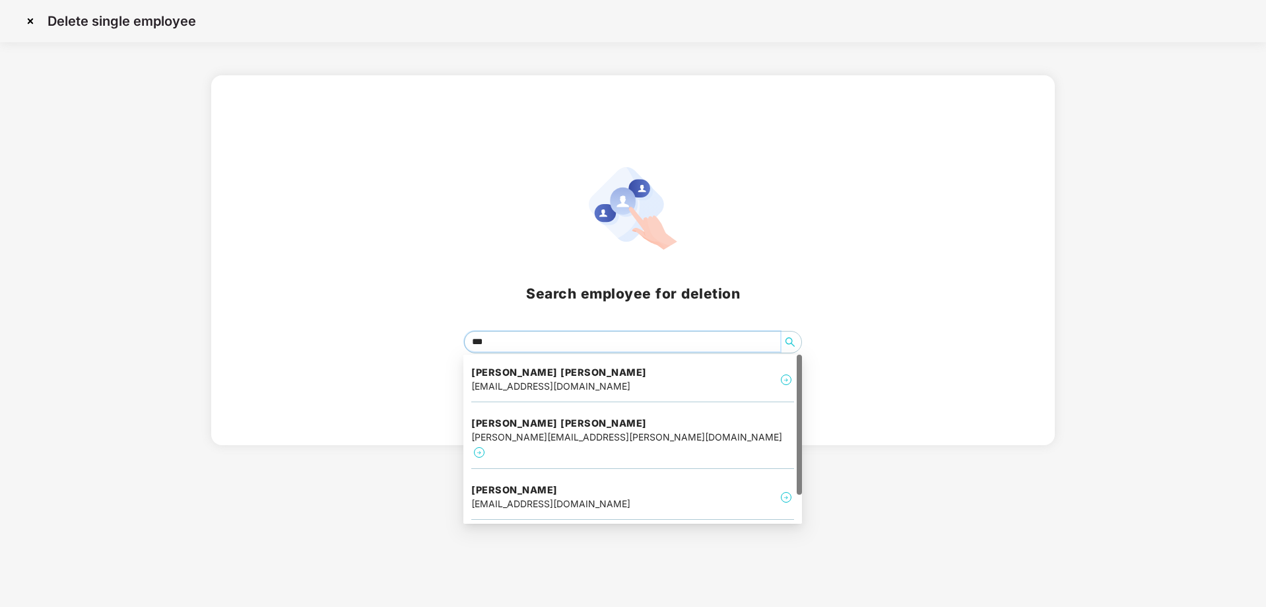
type input "****"
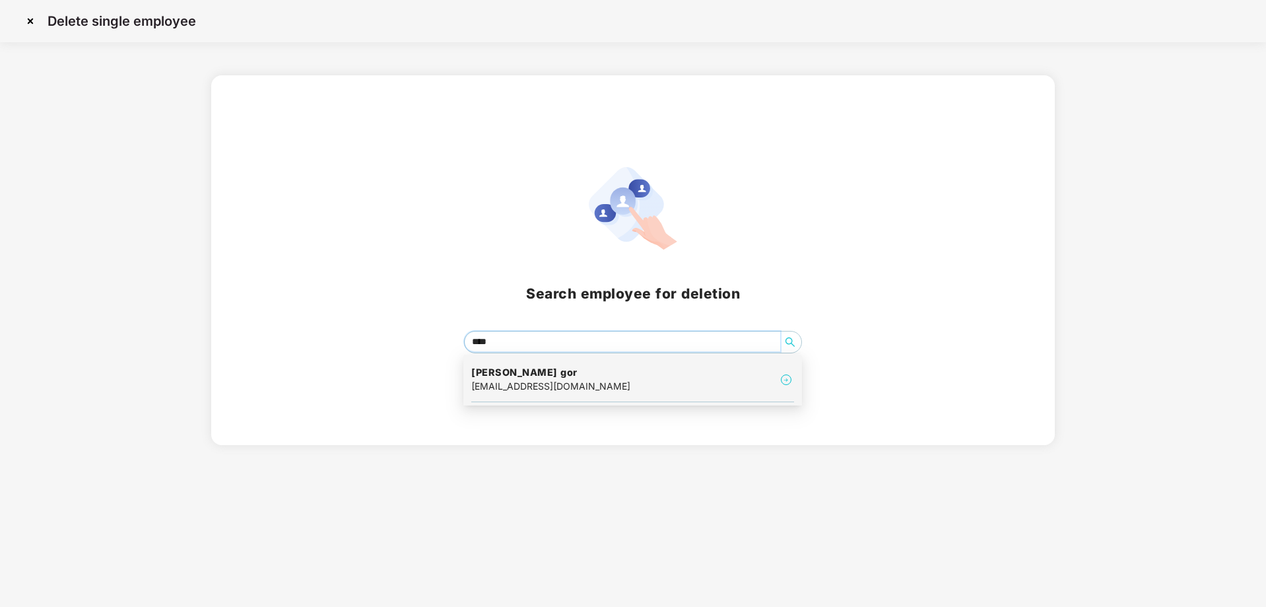
click at [540, 388] on div "[EMAIL_ADDRESS][DOMAIN_NAME]" at bounding box center [550, 386] width 159 height 15
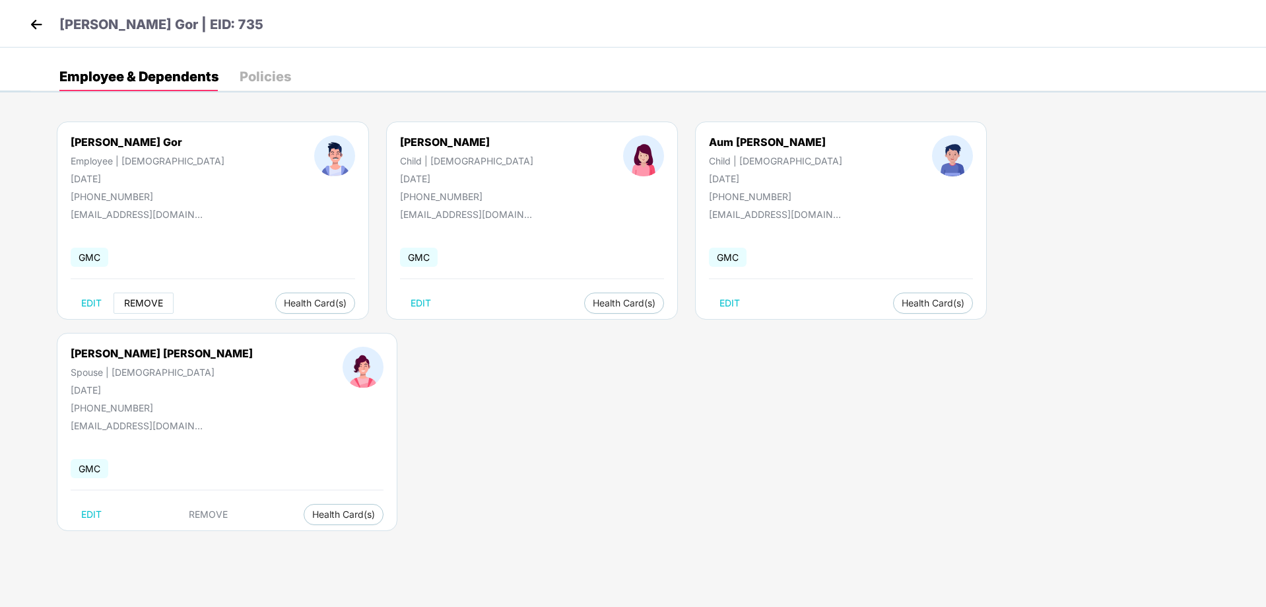
click at [148, 308] on button "REMOVE" at bounding box center [144, 302] width 60 height 21
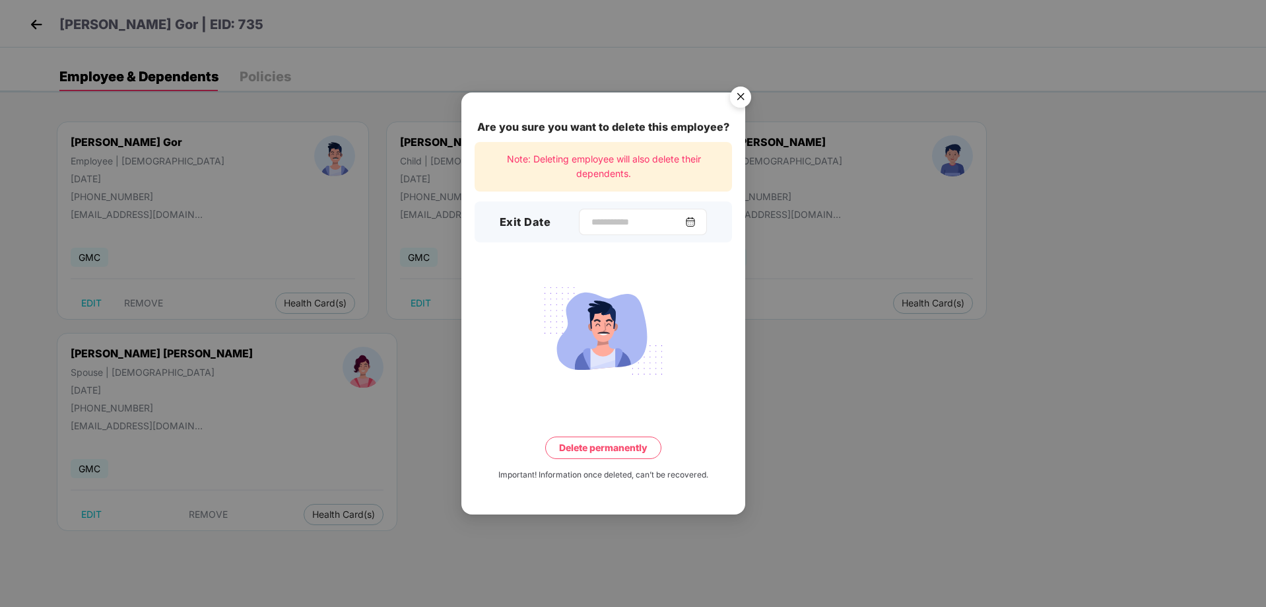
click at [696, 220] on img at bounding box center [690, 222] width 11 height 11
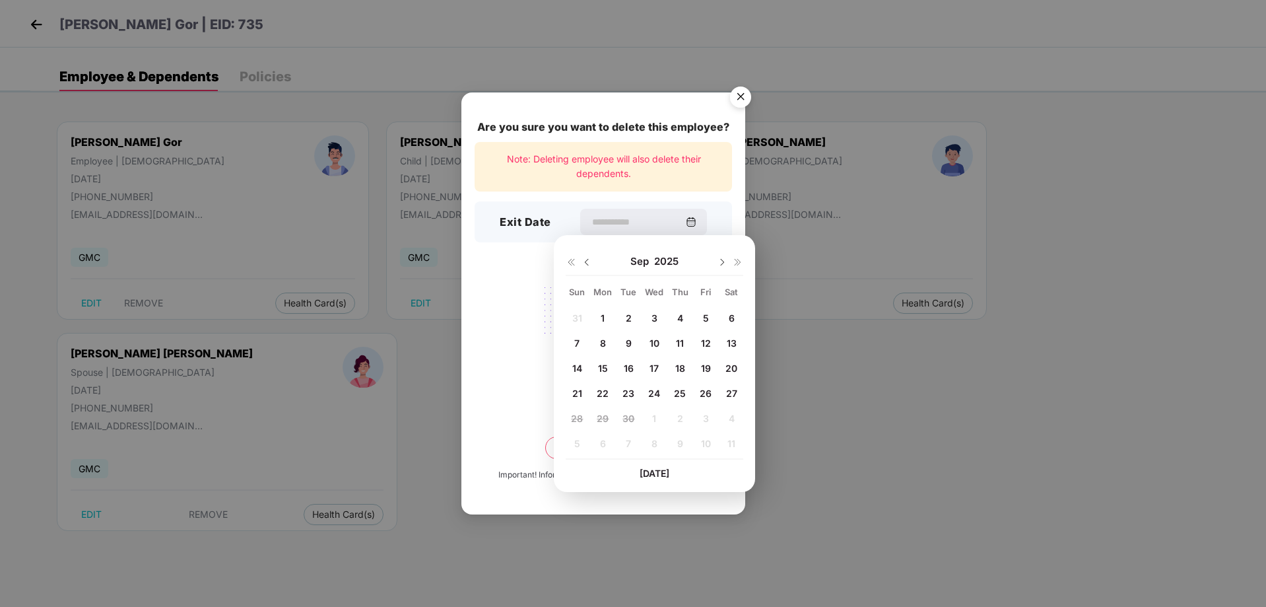
click at [727, 391] on span "27" at bounding box center [731, 393] width 11 height 11
type input "**********"
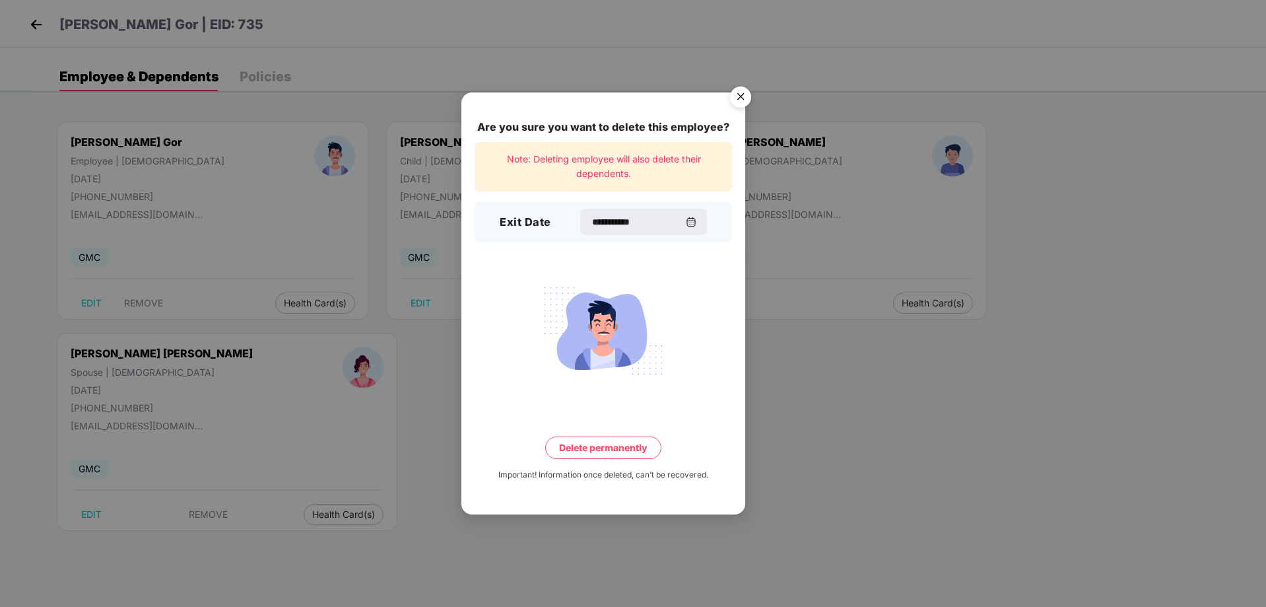
click at [621, 445] on button "Delete permanently" at bounding box center [603, 447] width 116 height 22
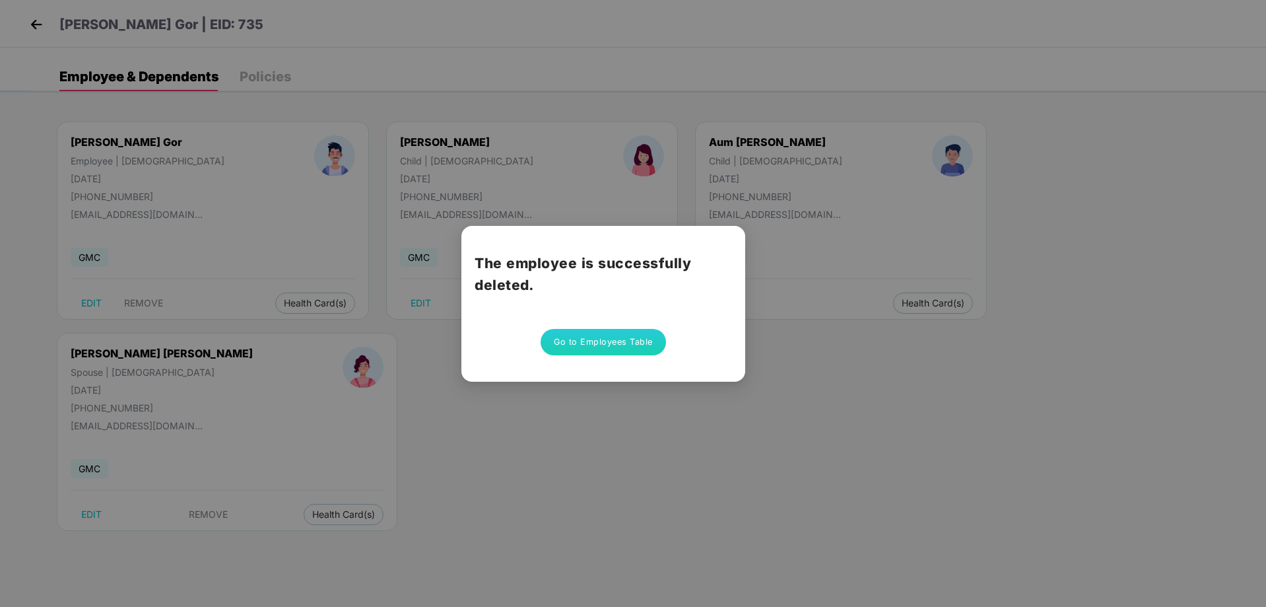
click at [636, 344] on button "Go to Employees Table" at bounding box center [603, 342] width 125 height 26
